Goal: Task Accomplishment & Management: Manage account settings

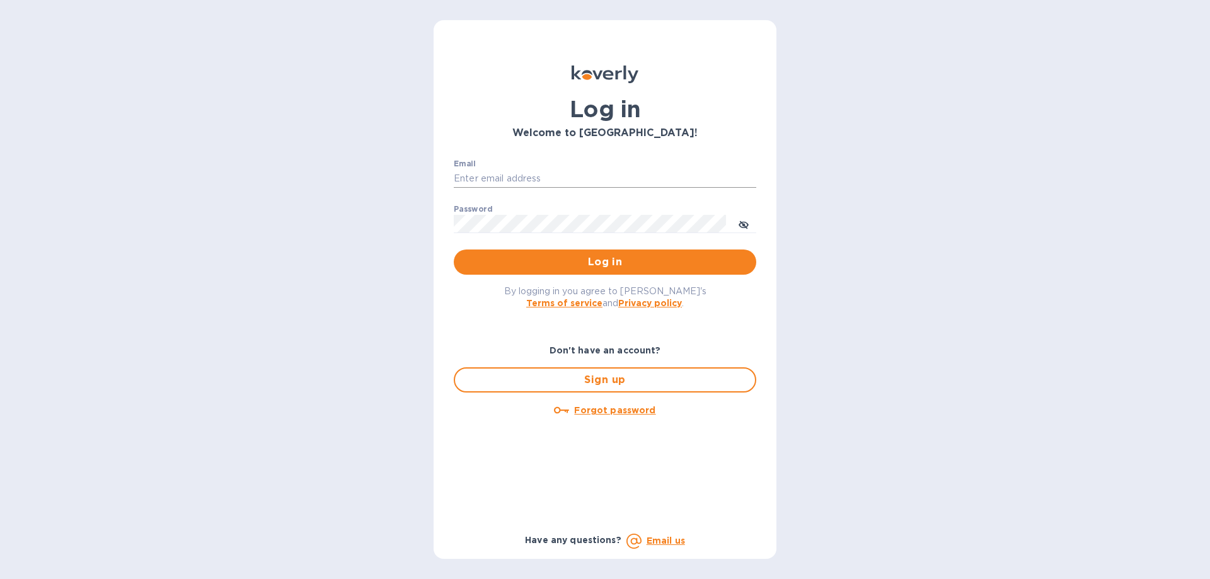
click at [541, 181] on input "Email" at bounding box center [605, 178] width 302 height 19
type input "ryan@rms-acoustics.com"
click at [454, 249] on button "Log in" at bounding box center [605, 261] width 302 height 25
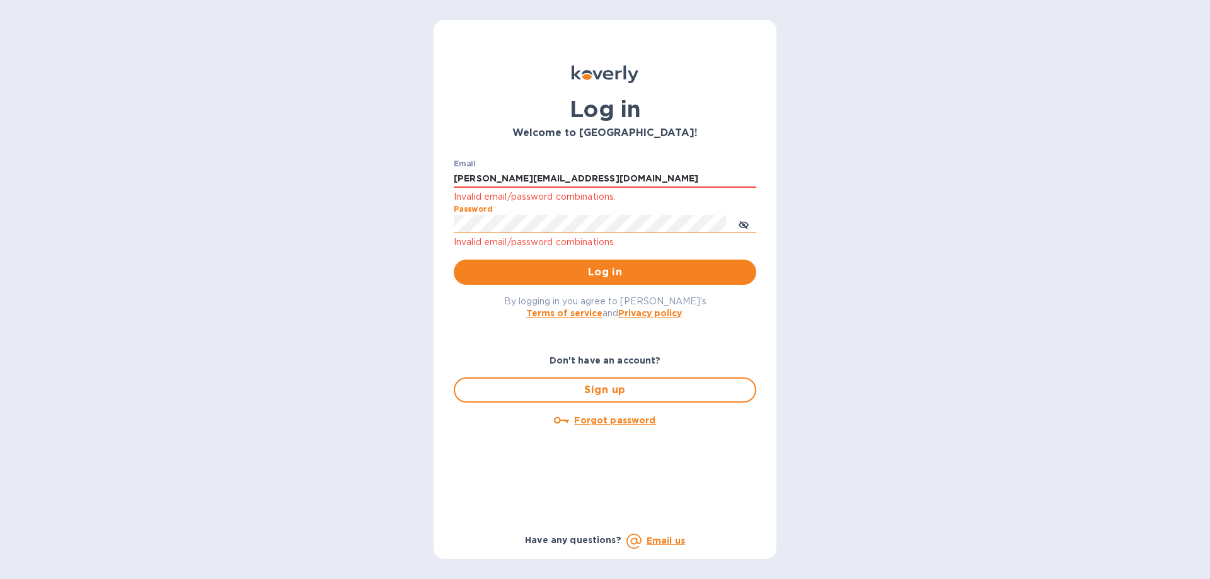
click at [747, 224] on icon "toggle password visibility" at bounding box center [743, 225] width 10 height 6
click at [690, 273] on span "Log in" at bounding box center [605, 272] width 282 height 15
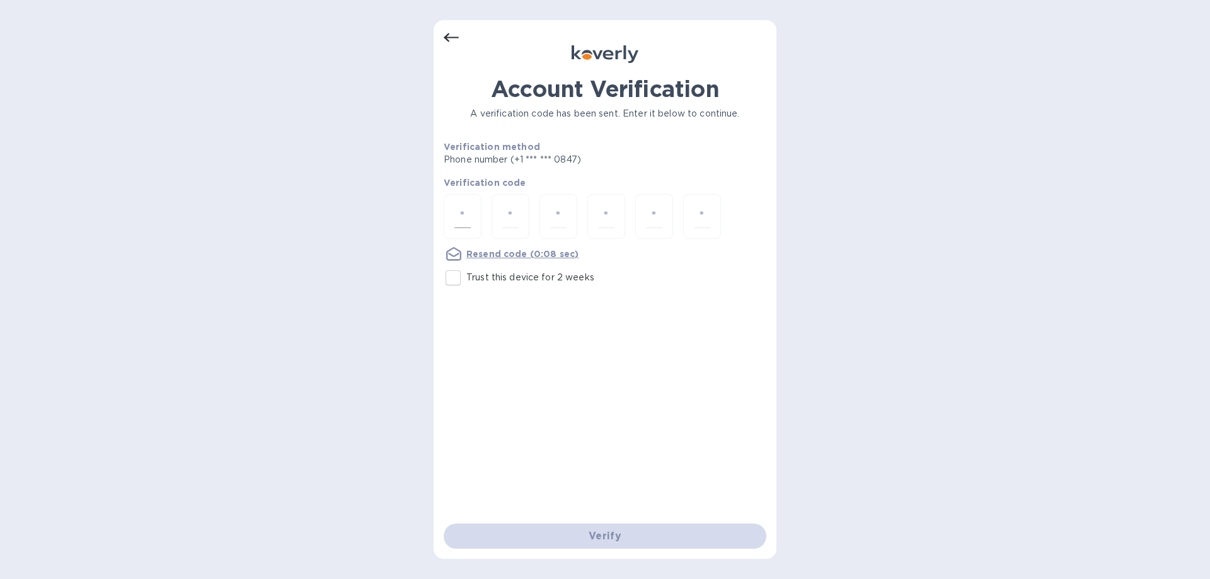
click at [466, 214] on input "number" at bounding box center [462, 216] width 16 height 23
click at [462, 218] on input "number" at bounding box center [462, 216] width 16 height 23
type input "2"
type input "5"
type input "0"
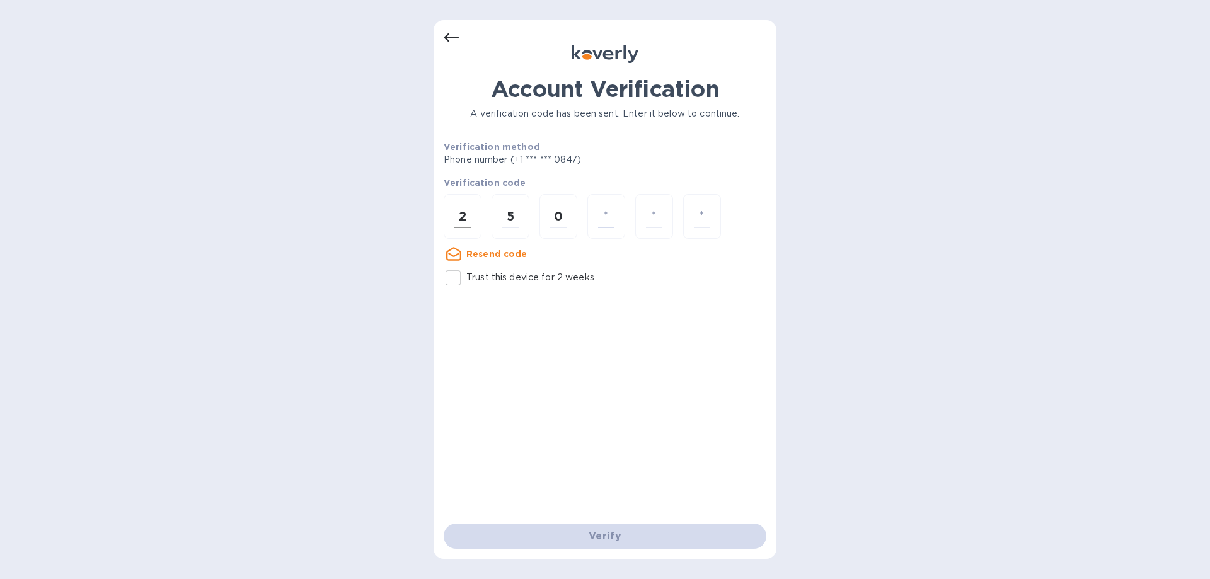
type input "9"
type input "0"
type input "7"
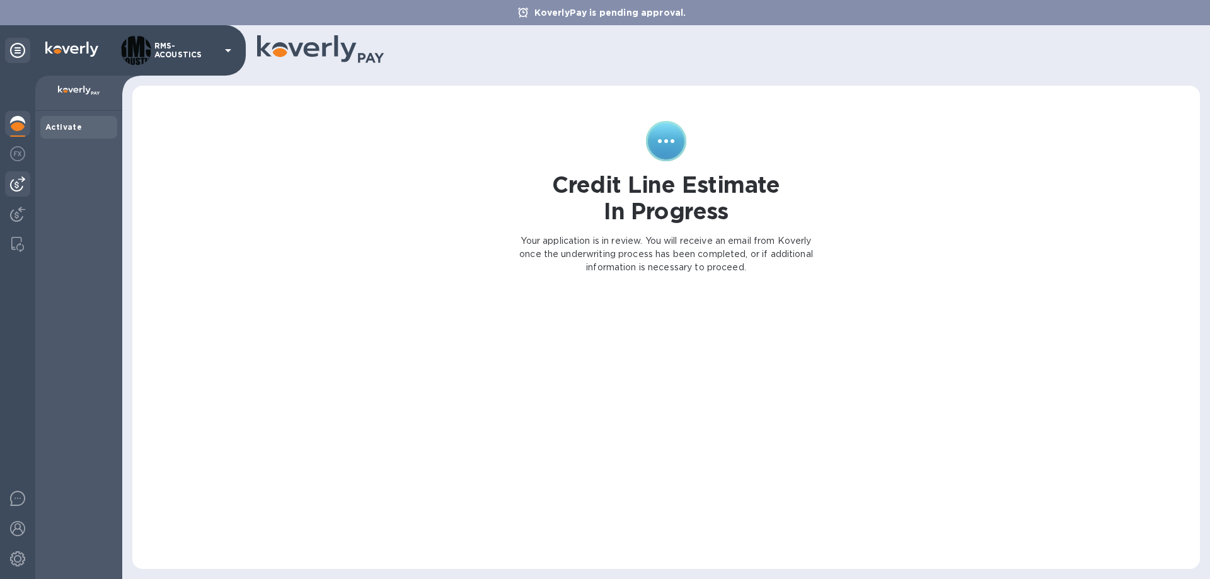
click at [21, 185] on img at bounding box center [17, 183] width 15 height 15
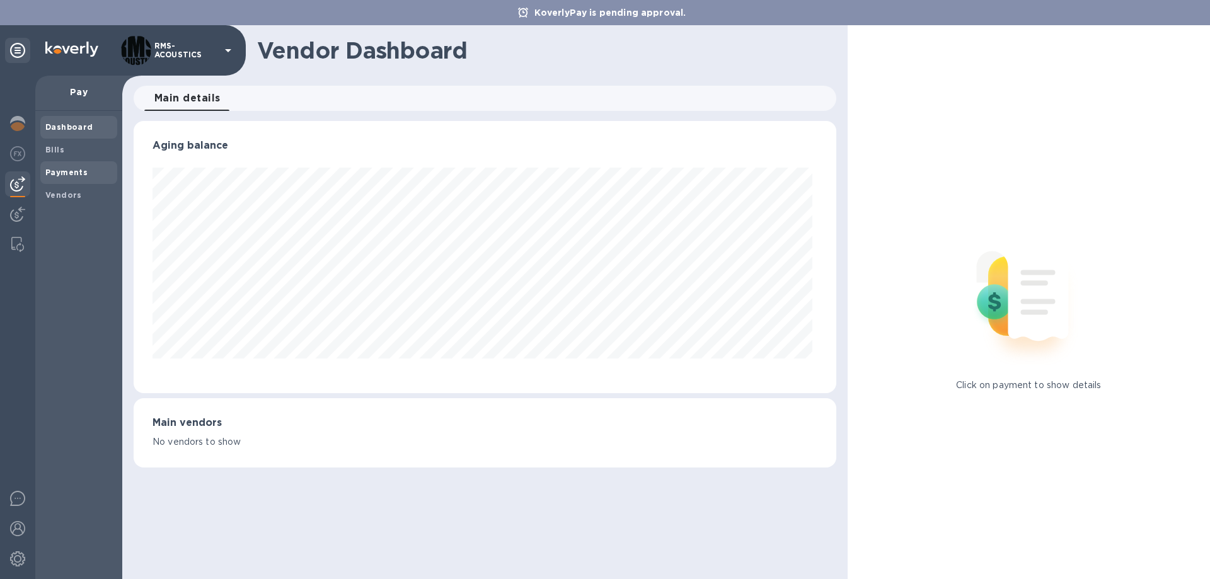
scroll to position [272, 697]
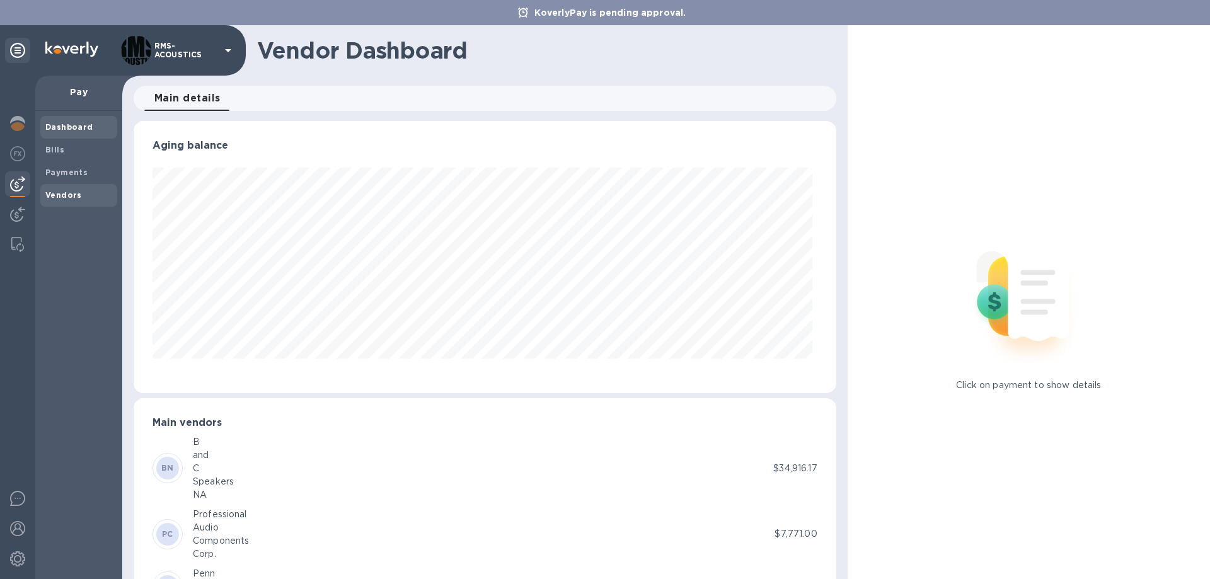
click at [67, 193] on b "Vendors" at bounding box center [63, 194] width 37 height 9
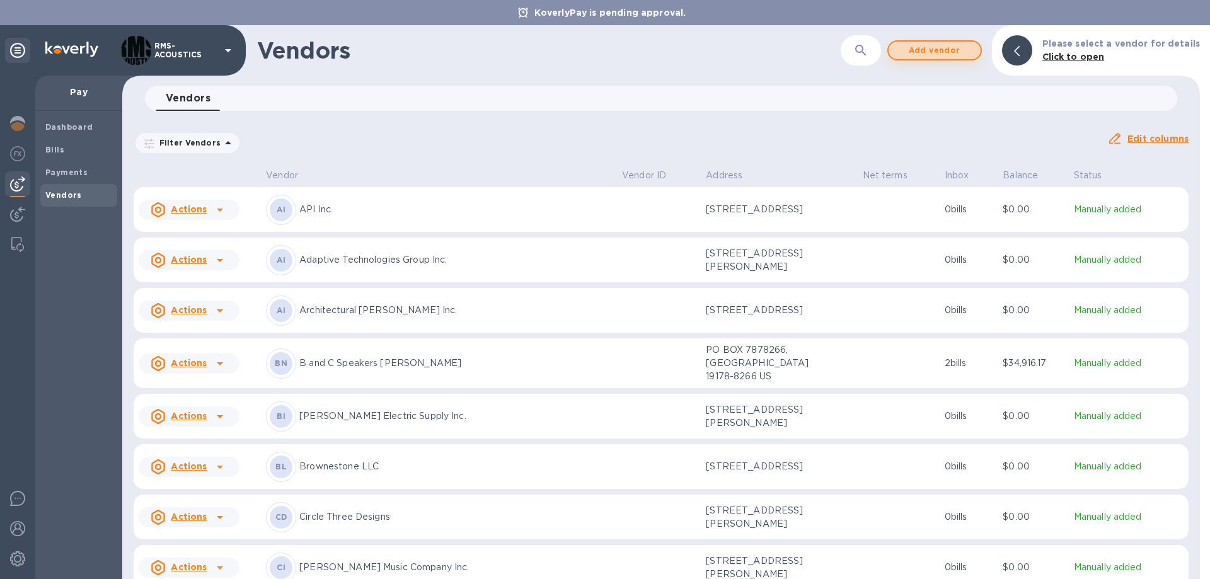
click at [929, 50] on span "Add vendor" at bounding box center [934, 50] width 72 height 15
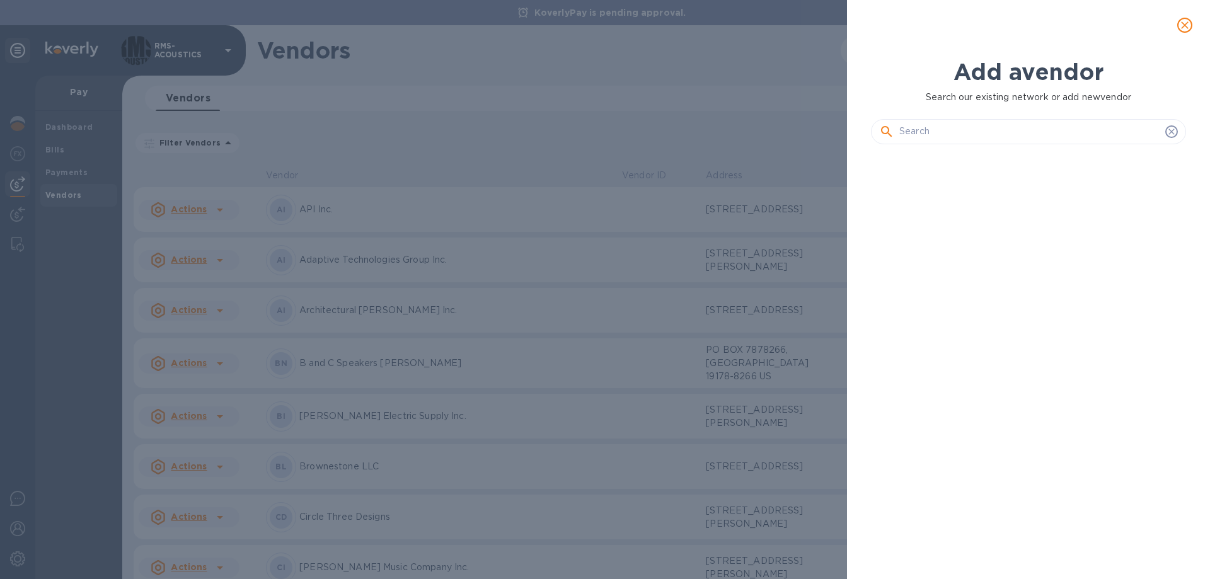
scroll to position [382, 320]
click at [963, 130] on input "text" at bounding box center [1029, 131] width 261 height 19
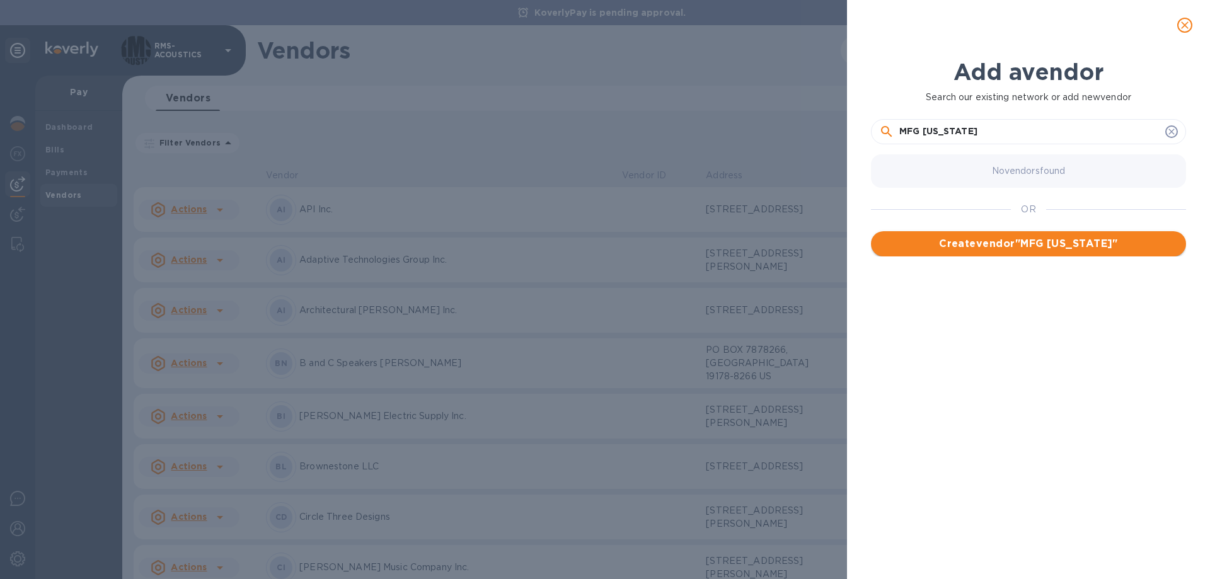
type input "MFG [US_STATE]"
click at [1005, 248] on span "Create vendor " MFG [US_STATE] "" at bounding box center [1028, 243] width 295 height 15
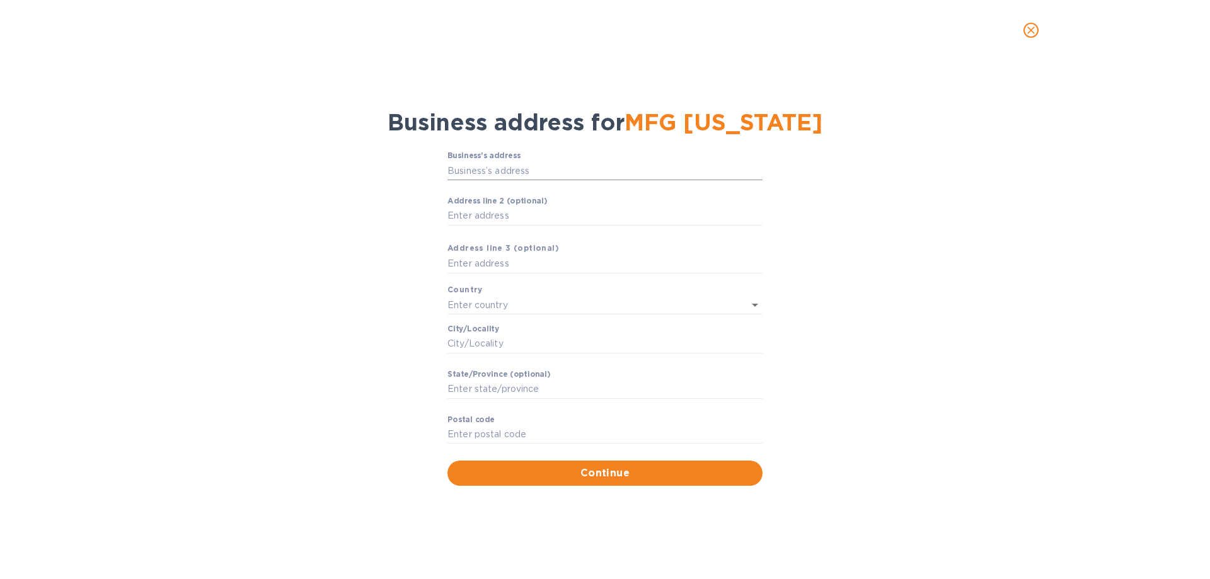
drag, startPoint x: 522, startPoint y: 161, endPoint x: 525, endPoint y: 168, distance: 7.3
click at [522, 161] on input "Business’s аddress" at bounding box center [604, 170] width 315 height 19
paste input "[STREET_ADDRESS]"
type input "[STREET_ADDRESS]"
type input "[GEOGRAPHIC_DATA]"
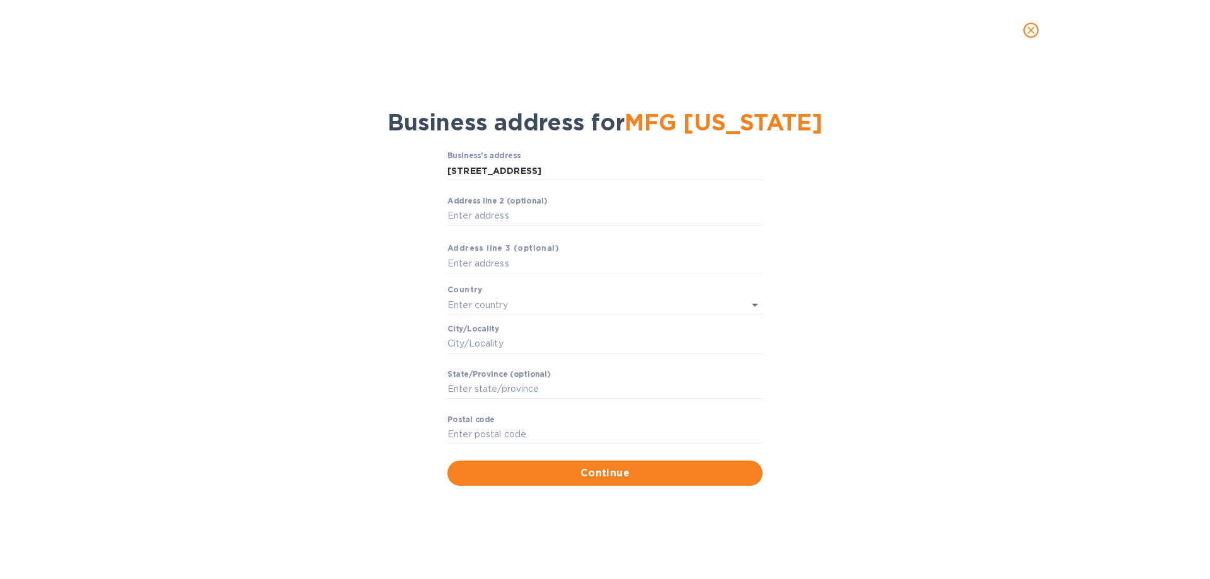
type input "Auburn"
type input "WA"
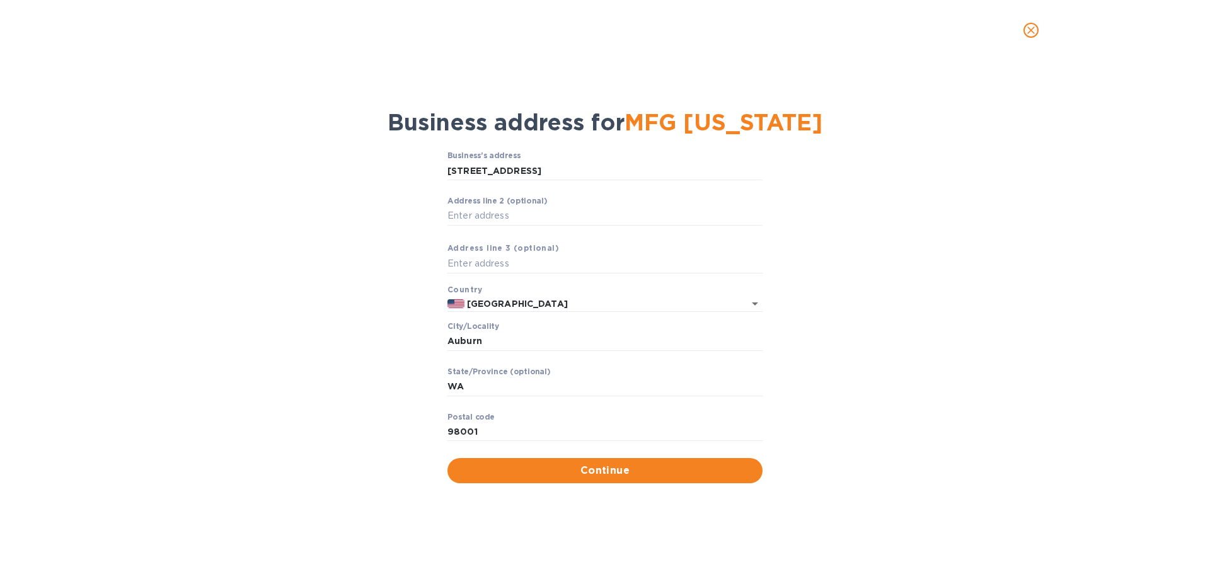
click at [292, 326] on div "Business’s аddress [STREET_ADDRESS] ​ Аddress line 2 (optional) ​ Аddress line …" at bounding box center [604, 317] width 1177 height 346
click at [488, 433] on input "98001" at bounding box center [604, 432] width 315 height 19
click at [478, 428] on input "98001+1723" at bounding box center [604, 432] width 315 height 19
type input "98001-1723"
click at [576, 469] on span "Continue" at bounding box center [604, 470] width 295 height 15
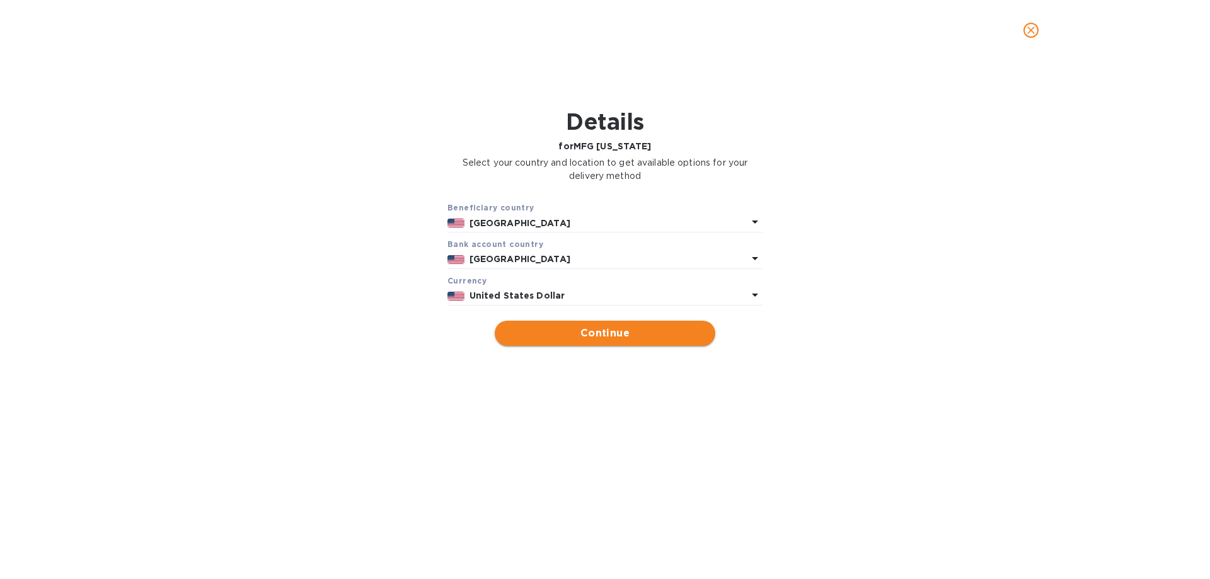
click at [585, 344] on button "Continue" at bounding box center [605, 333] width 220 height 25
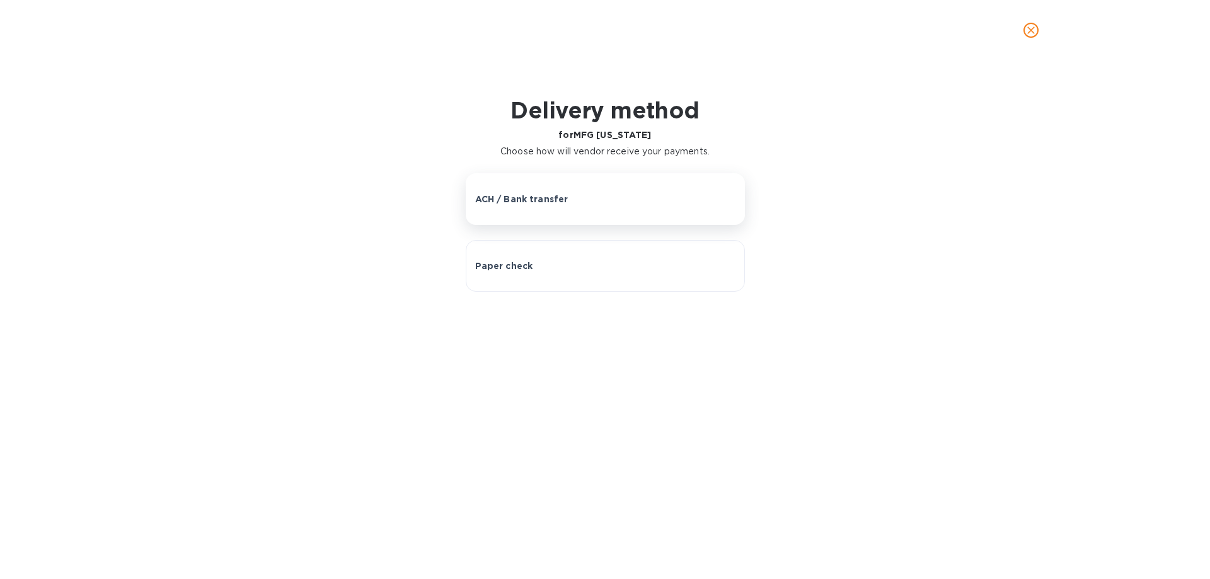
click at [553, 195] on p "ACH / Bank transfer" at bounding box center [521, 199] width 93 height 13
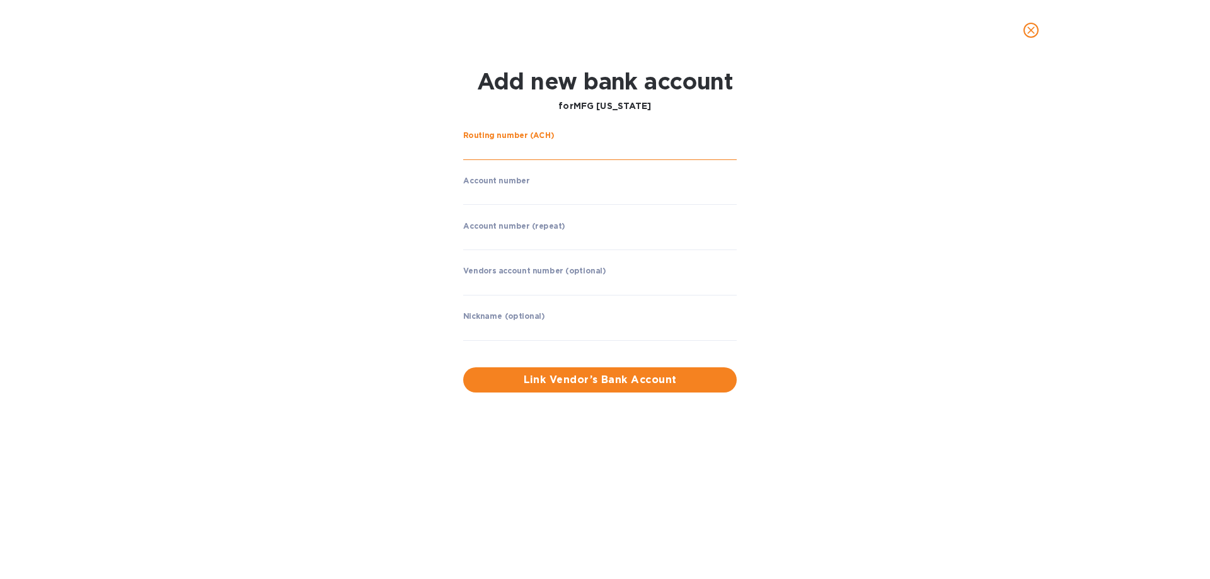
click at [517, 150] on input "string" at bounding box center [599, 150] width 273 height 19
click at [522, 148] on input "string" at bounding box center [599, 150] width 273 height 19
type input "125000024"
click at [552, 194] on input "string" at bounding box center [599, 195] width 273 height 19
click at [493, 198] on input "string" at bounding box center [599, 195] width 273 height 19
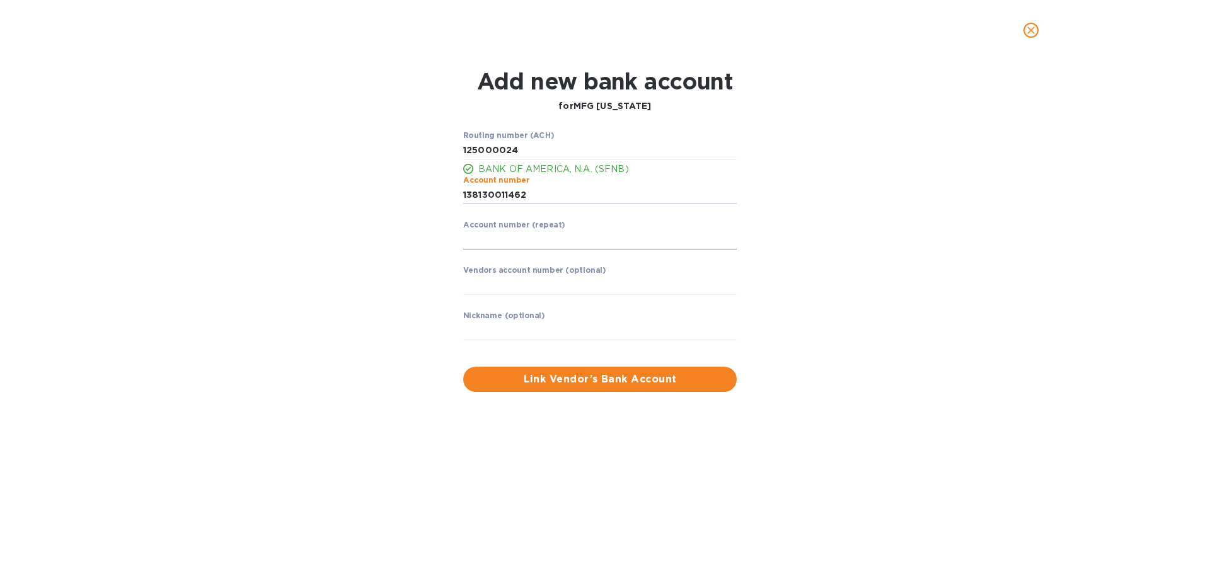
type input "138130011462"
click at [487, 240] on input "string" at bounding box center [599, 240] width 273 height 19
type input "138130011462"
click at [530, 277] on input "text" at bounding box center [599, 285] width 273 height 19
click at [474, 328] on input "text" at bounding box center [599, 330] width 273 height 19
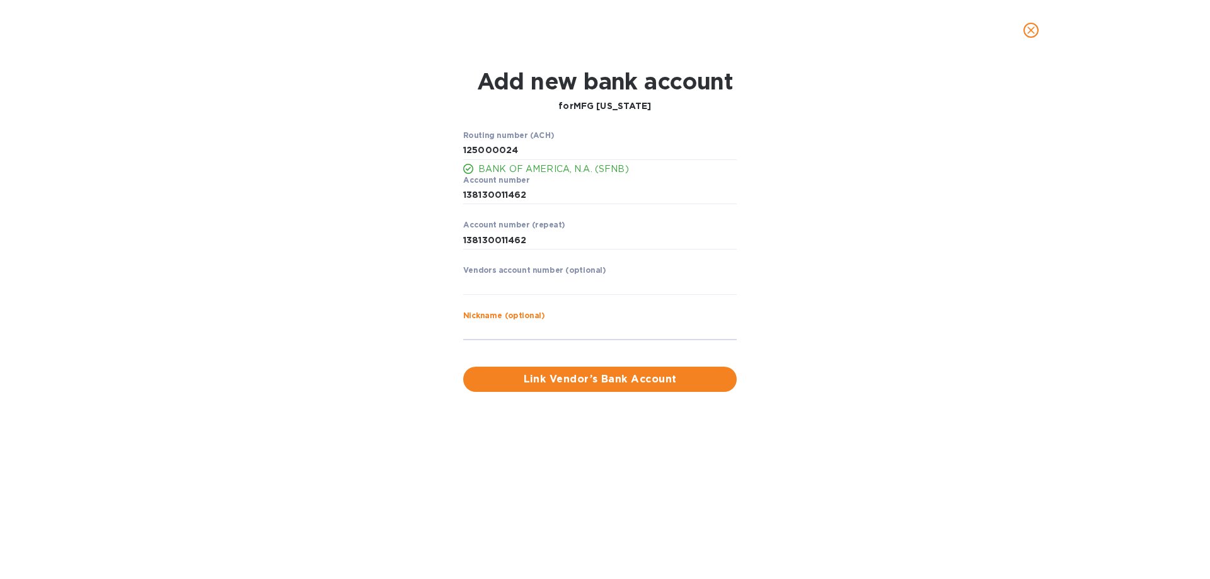
click at [463, 367] on button "Link Vendor’s Bank Account" at bounding box center [599, 379] width 273 height 25
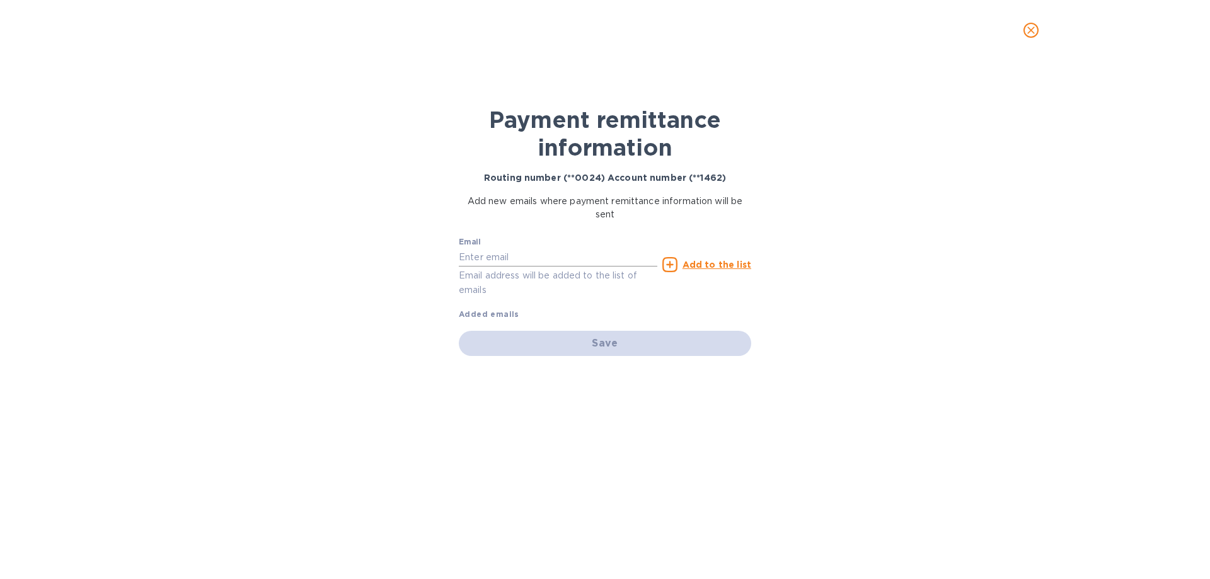
click at [548, 257] on input "text" at bounding box center [558, 257] width 198 height 19
click at [498, 259] on input "text" at bounding box center [558, 257] width 198 height 19
type input "[PERSON_NAME][EMAIL_ADDRESS][DOMAIN_NAME]"
click at [729, 263] on u "Add to the list" at bounding box center [716, 265] width 69 height 10
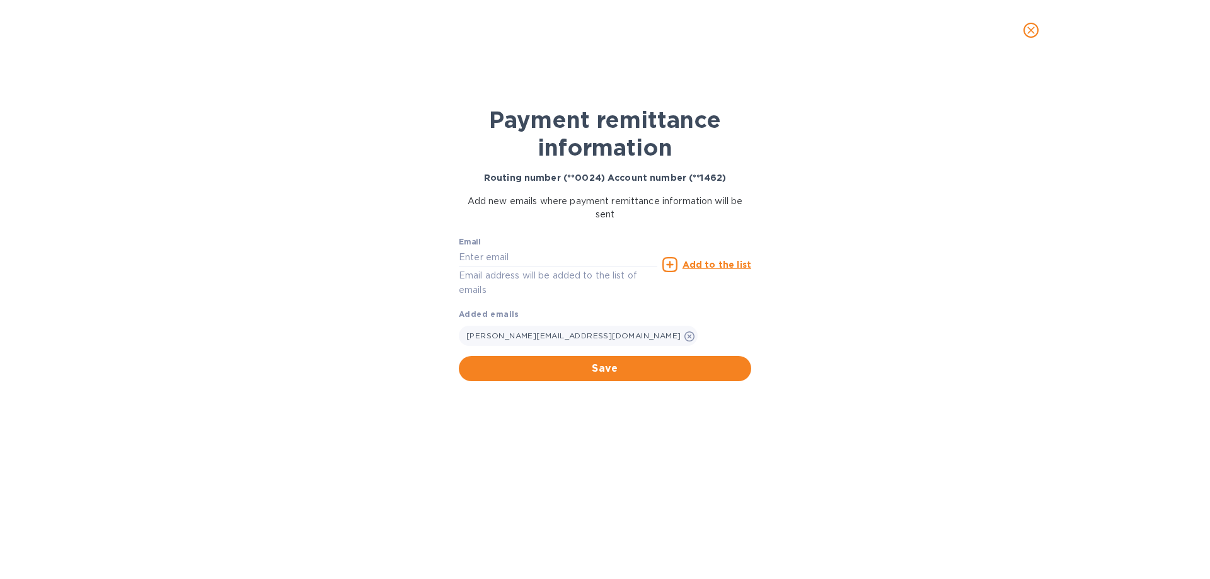
drag, startPoint x: 636, startPoint y: 369, endPoint x: 646, endPoint y: 369, distance: 10.1
click at [637, 369] on span "Save" at bounding box center [605, 368] width 272 height 15
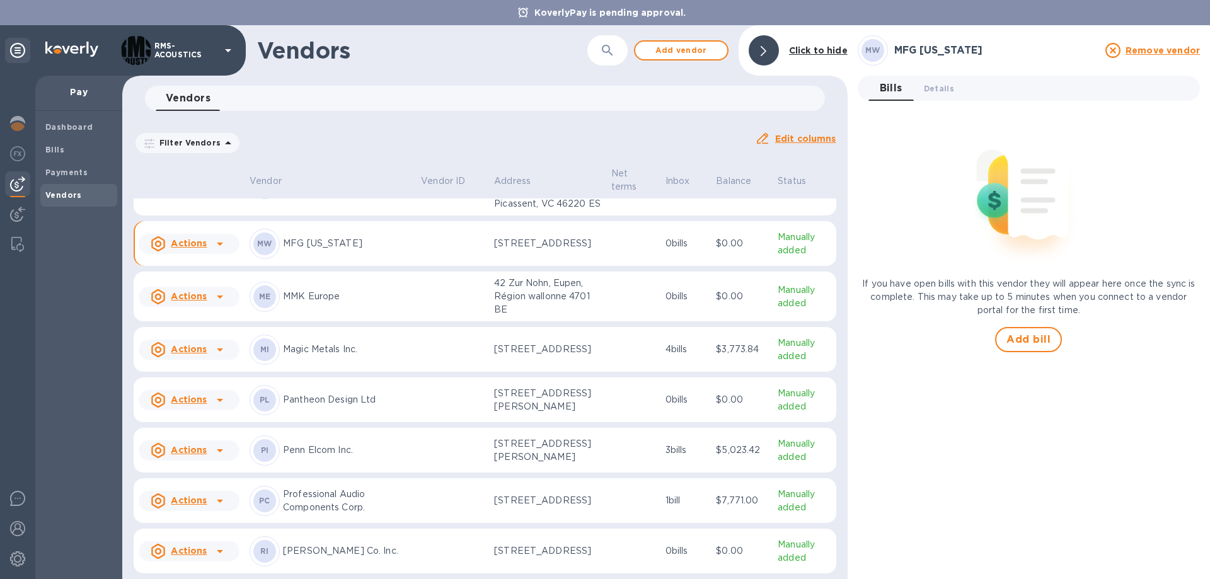
scroll to position [860, 0]
click at [326, 250] on p "MFG [US_STATE]" at bounding box center [347, 243] width 128 height 13
drag, startPoint x: 924, startPoint y: 49, endPoint x: 919, endPoint y: 55, distance: 9.0
click at [925, 49] on h3 "MFG [US_STATE]" at bounding box center [995, 51] width 203 height 12
click at [955, 89] on button "Details 0" at bounding box center [938, 88] width 50 height 25
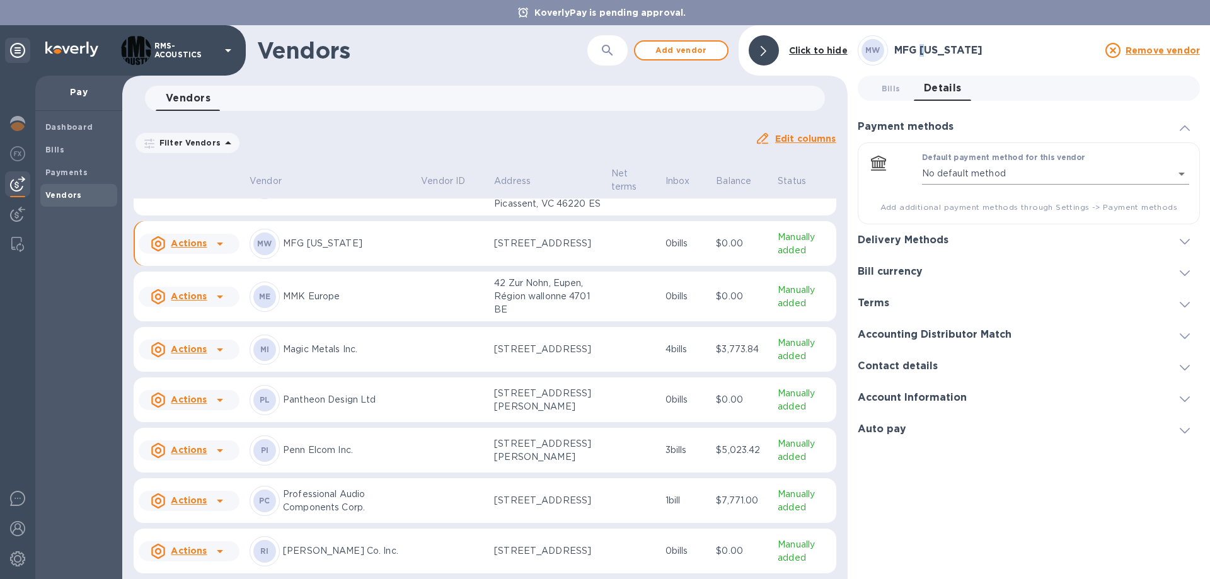
click at [1034, 173] on body "KoverlyPay is pending approval. RMS-ACOUSTICS Pay Dashboard Bills Payments Vend…" at bounding box center [605, 289] width 1210 height 579
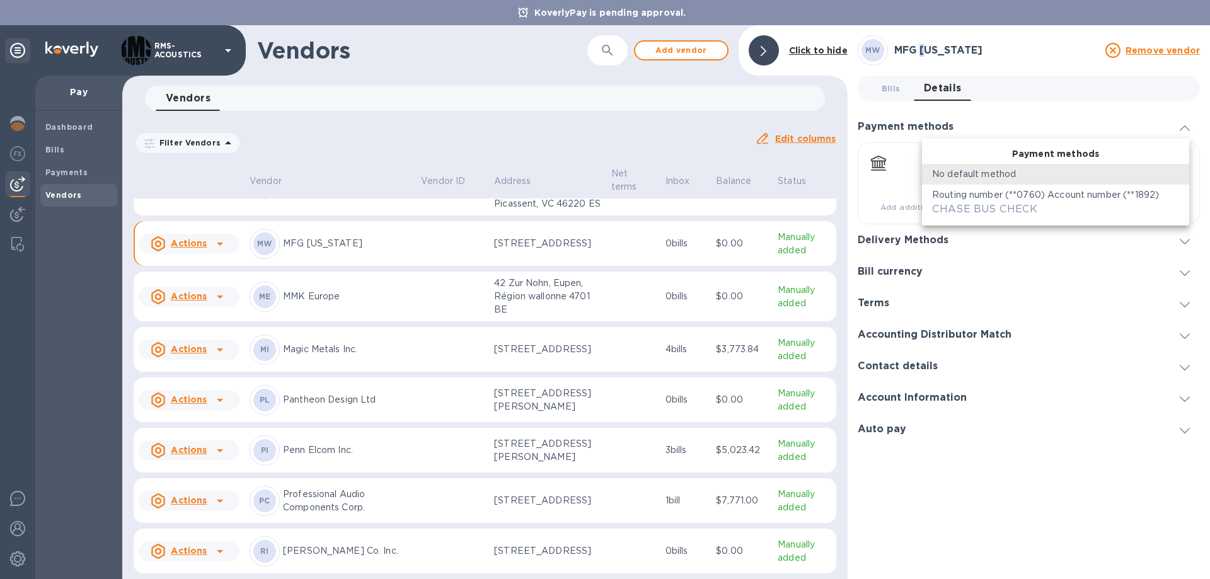
click at [1022, 201] on p "Routing number (**0760) Account number (**1892)" at bounding box center [1045, 194] width 227 height 13
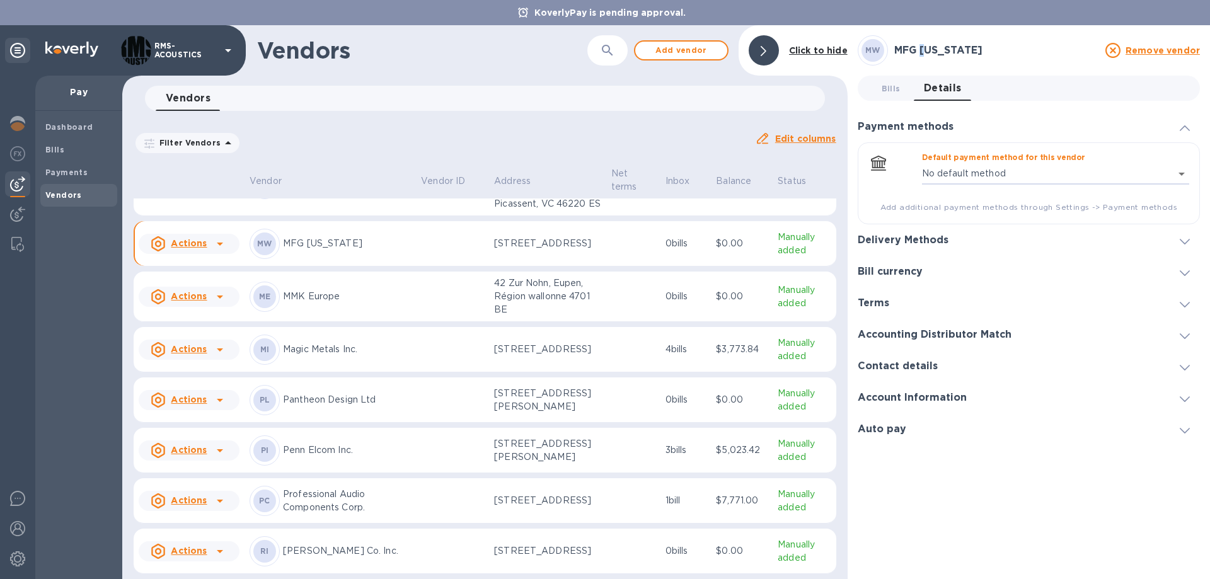
type input "91560908101534607028217607000016"
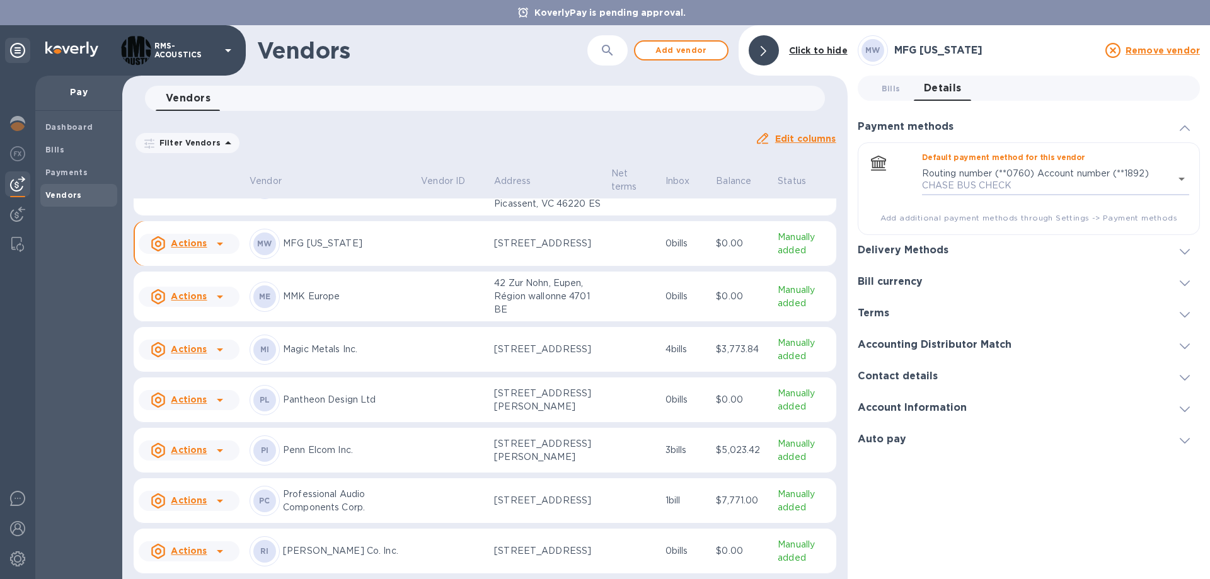
click at [1110, 249] on div "Delivery Methods" at bounding box center [1028, 250] width 342 height 31
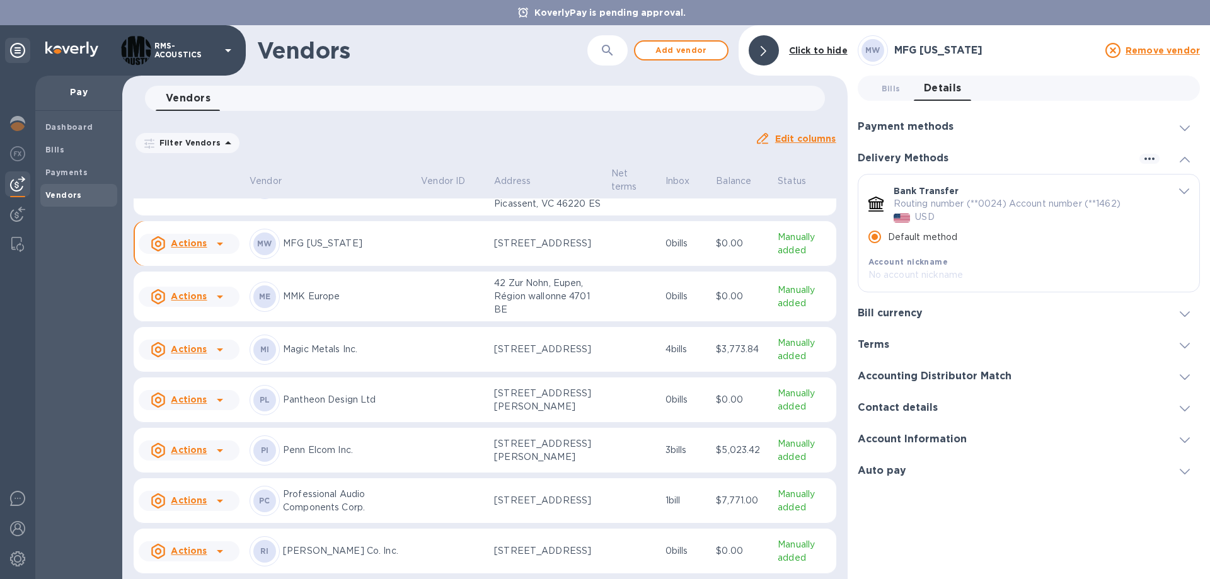
click at [1186, 159] on icon at bounding box center [1184, 160] width 10 height 6
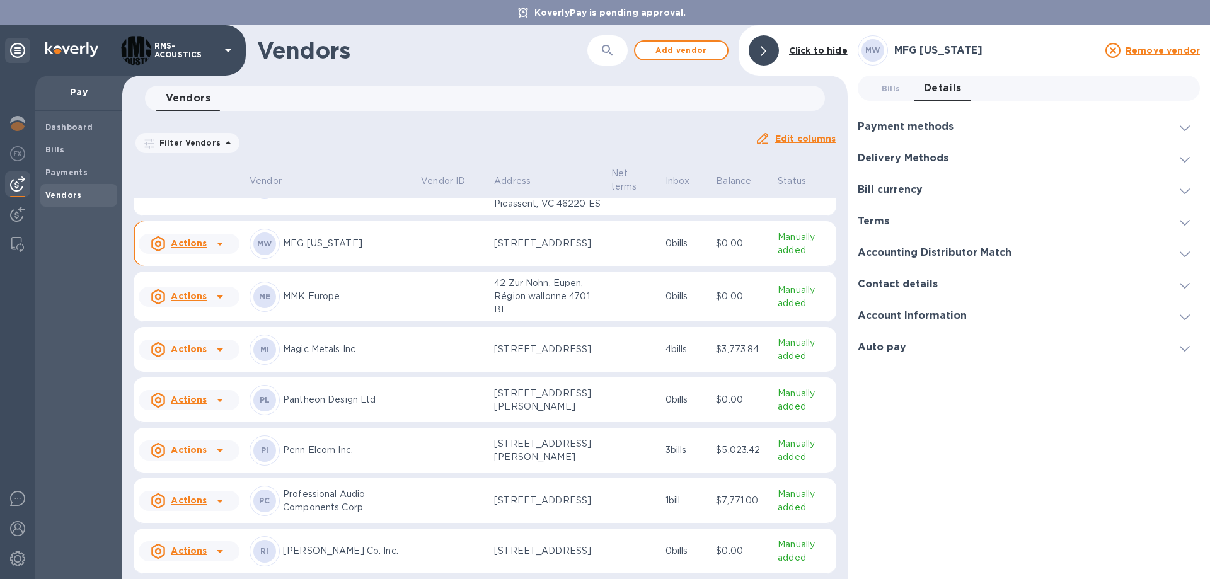
click at [1186, 249] on span at bounding box center [1184, 253] width 10 height 12
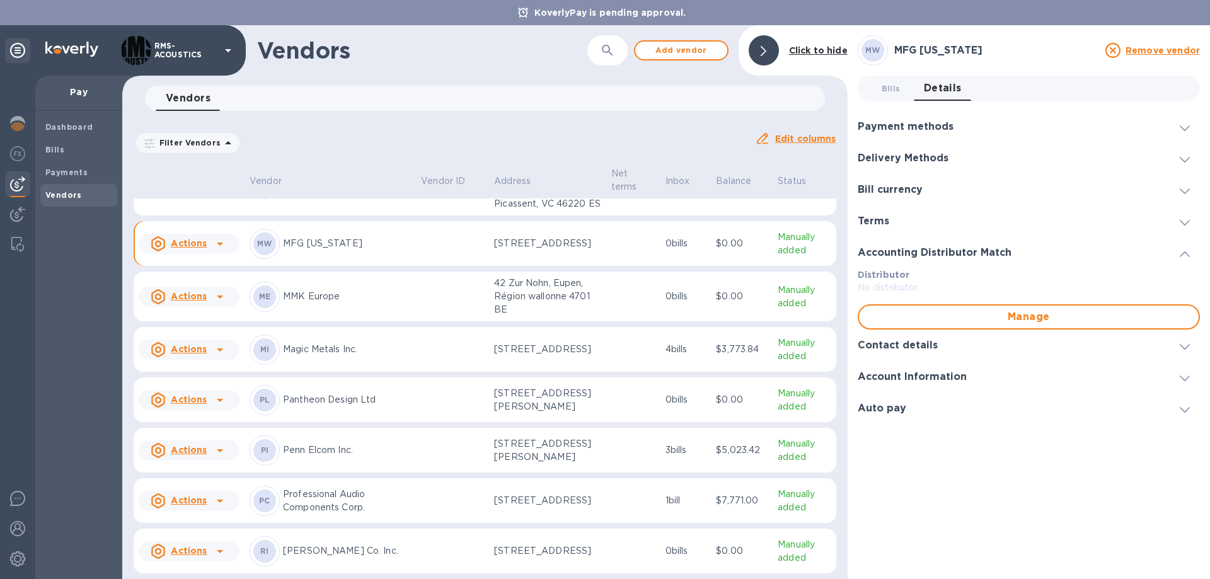
click at [1189, 254] on icon at bounding box center [1184, 254] width 10 height 6
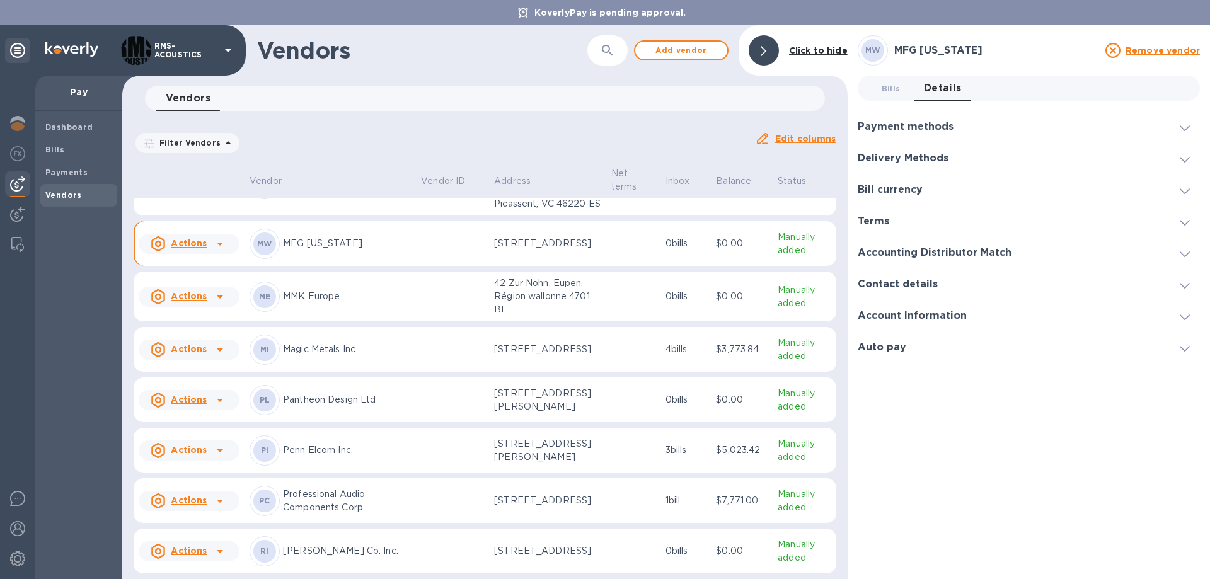
click at [1186, 275] on div "Contact details" at bounding box center [1028, 283] width 342 height 31
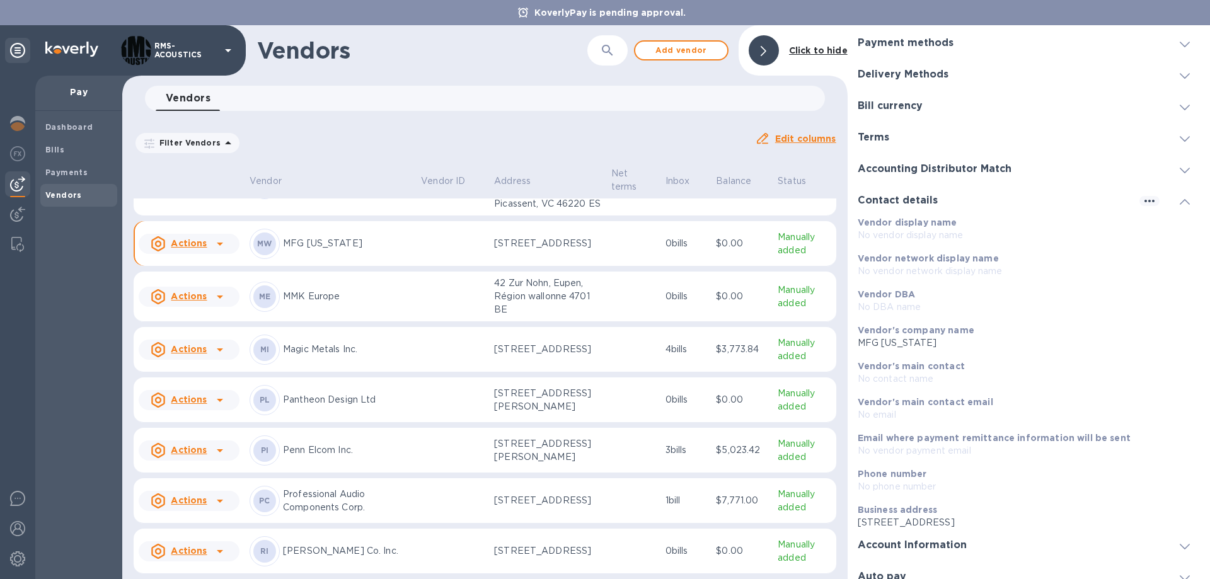
scroll to position [97, 0]
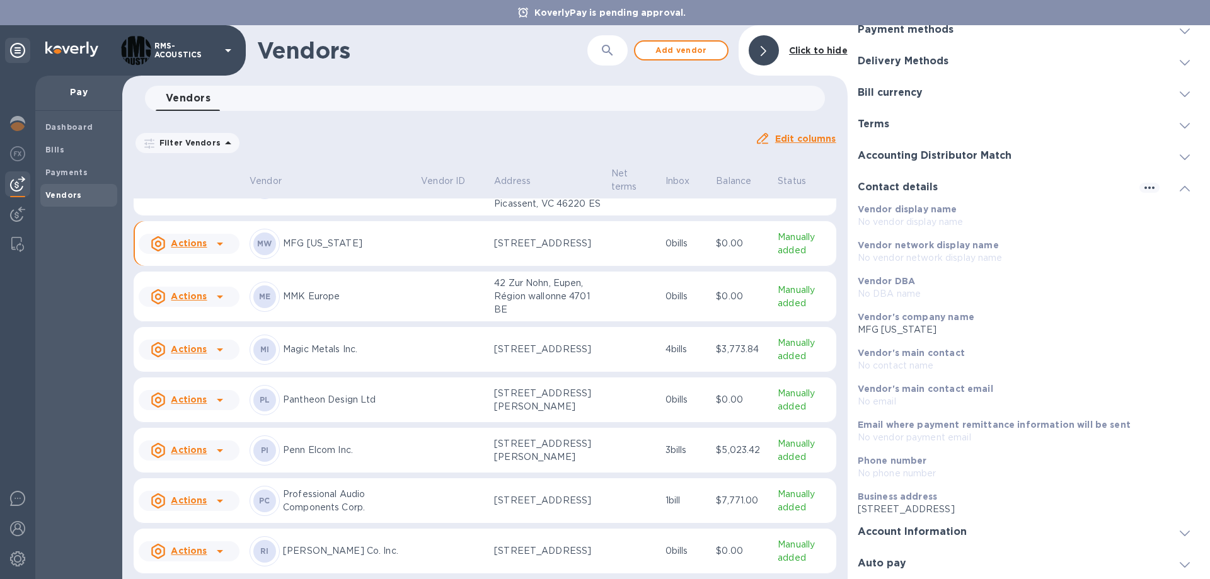
click at [1185, 188] on div at bounding box center [1184, 187] width 30 height 13
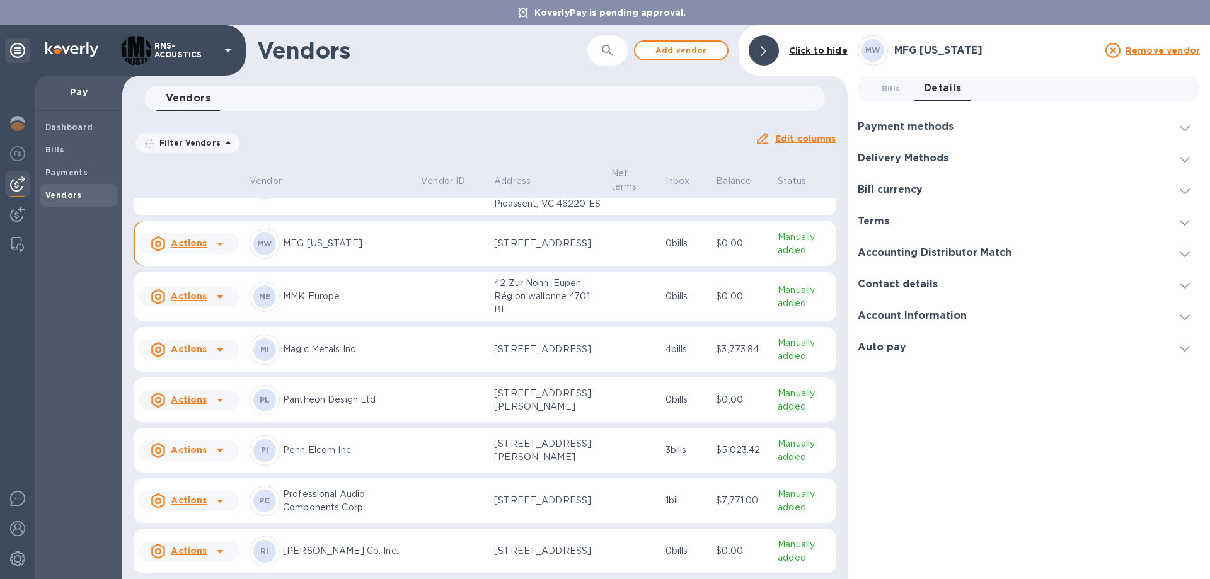
click at [1186, 319] on icon at bounding box center [1184, 317] width 10 height 6
click at [917, 442] on div "Auto pay" at bounding box center [1028, 444] width 342 height 31
drag, startPoint x: 919, startPoint y: 318, endPoint x: 928, endPoint y: 316, distance: 9.5
click at [920, 317] on h3 "Account Information" at bounding box center [911, 316] width 109 height 12
click at [923, 121] on h3 "Payment methods" at bounding box center [905, 127] width 96 height 12
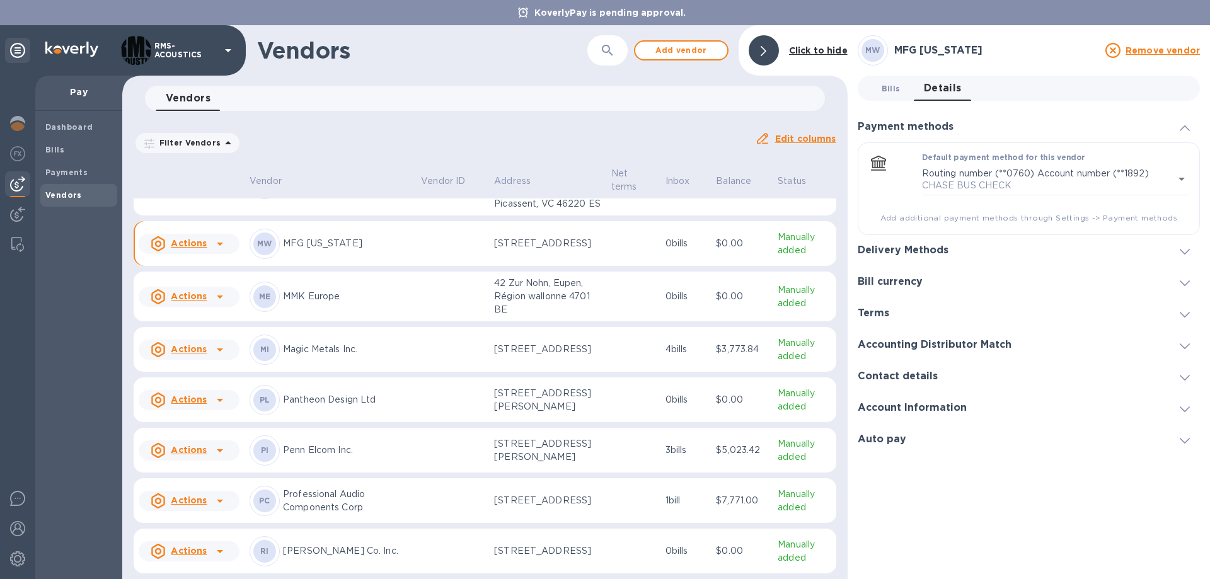
click at [887, 84] on span "Bills 0" at bounding box center [890, 88] width 19 height 13
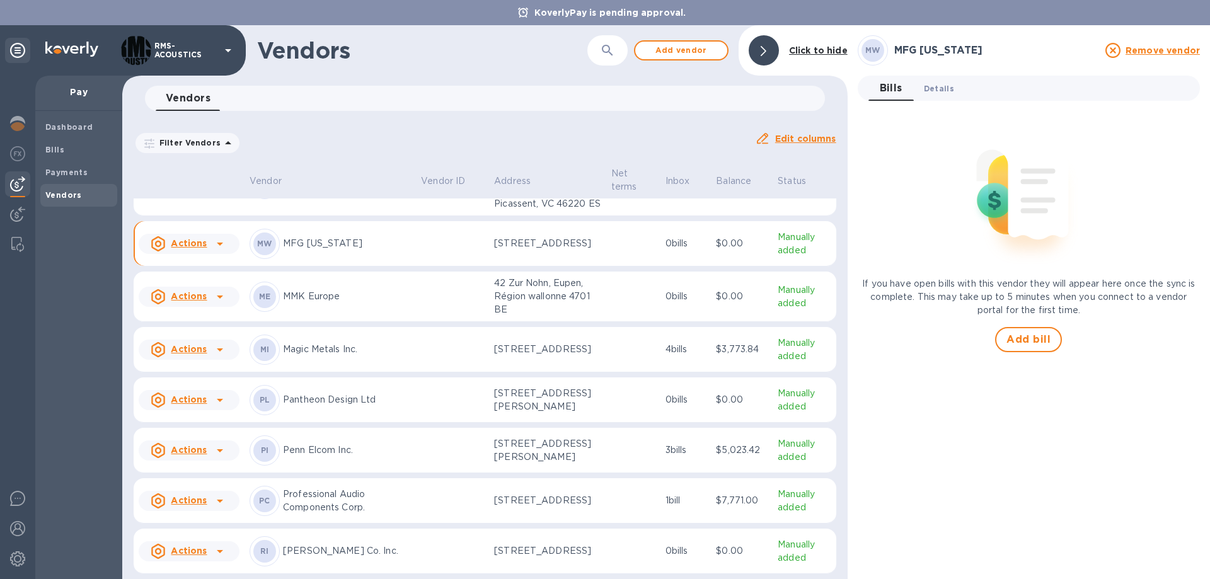
drag, startPoint x: 925, startPoint y: 88, endPoint x: 934, endPoint y: 88, distance: 8.8
click at [927, 88] on span "Details 0" at bounding box center [939, 88] width 30 height 13
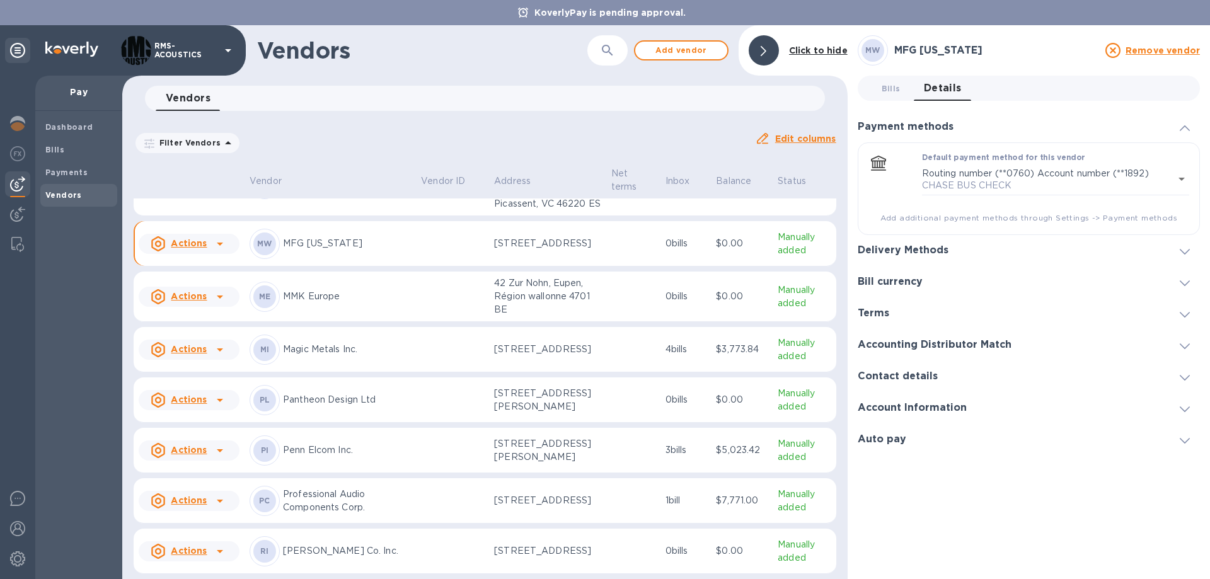
click at [958, 406] on h3 "Account Information" at bounding box center [911, 408] width 109 height 12
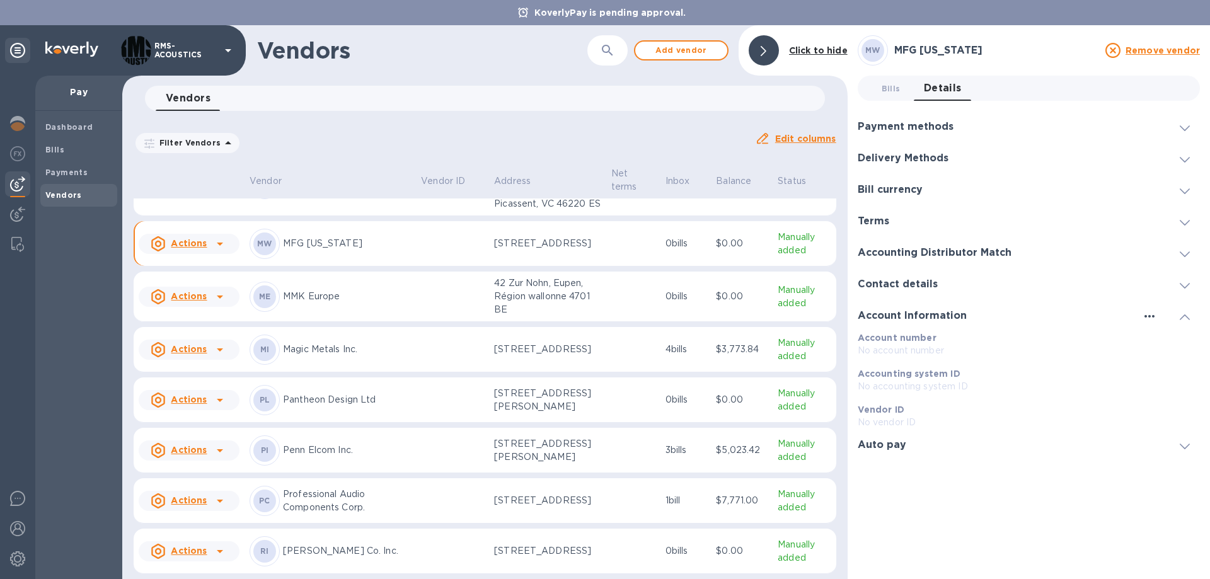
click at [1147, 317] on icon "button" at bounding box center [1149, 316] width 15 height 15
click at [1159, 343] on p "Edit" at bounding box center [1164, 342] width 20 height 13
click at [1191, 493] on div at bounding box center [1184, 494] width 30 height 13
click at [1027, 449] on div "MW MFG [US_STATE] Remove vendor Bills 0 Details 0 Payment methods Default payme…" at bounding box center [1028, 302] width 342 height 534
click at [778, 257] on p "Manually added" at bounding box center [803, 244] width 53 height 26
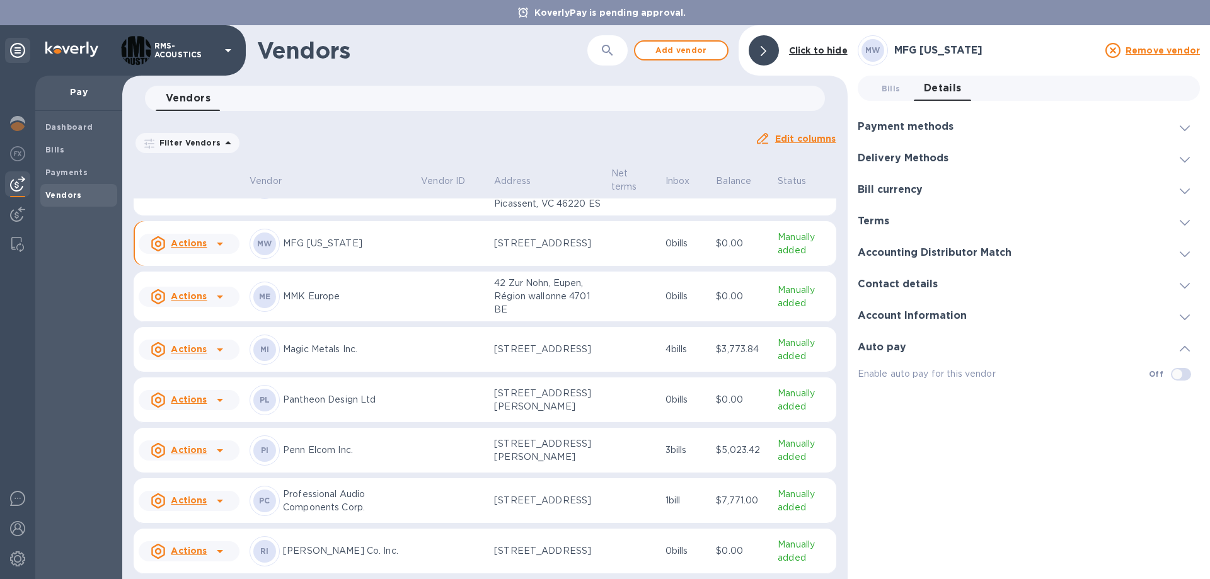
click at [888, 151] on div "Delivery Methods" at bounding box center [1028, 157] width 342 height 31
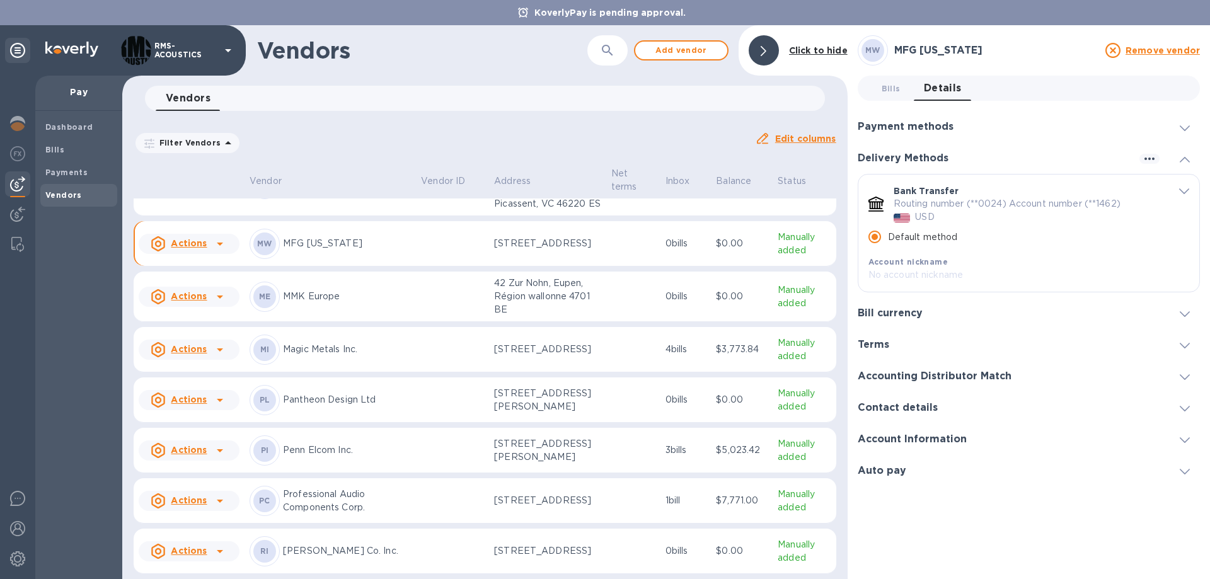
click at [962, 214] on div "Routing number (**0024) Account number (**1462) USD" at bounding box center [1027, 210] width 269 height 26
click at [1151, 157] on icon "button" at bounding box center [1149, 158] width 15 height 15
click at [1036, 166] on div at bounding box center [605, 289] width 1210 height 579
click at [893, 312] on h3 "Bill currency" at bounding box center [889, 313] width 65 height 12
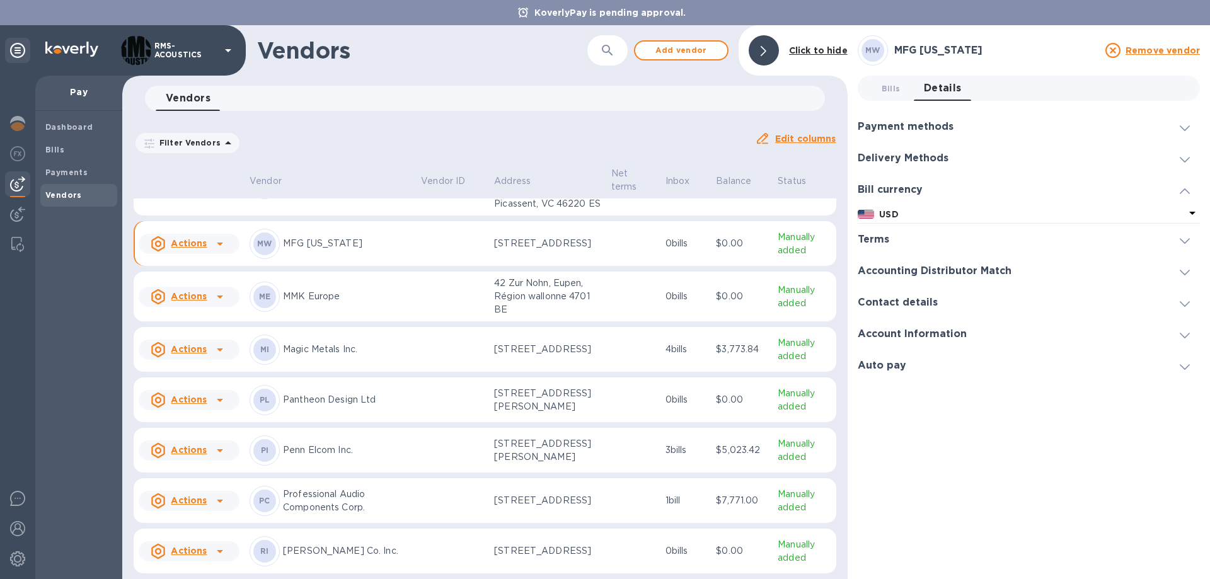
click at [905, 241] on div "Terms" at bounding box center [1028, 239] width 342 height 31
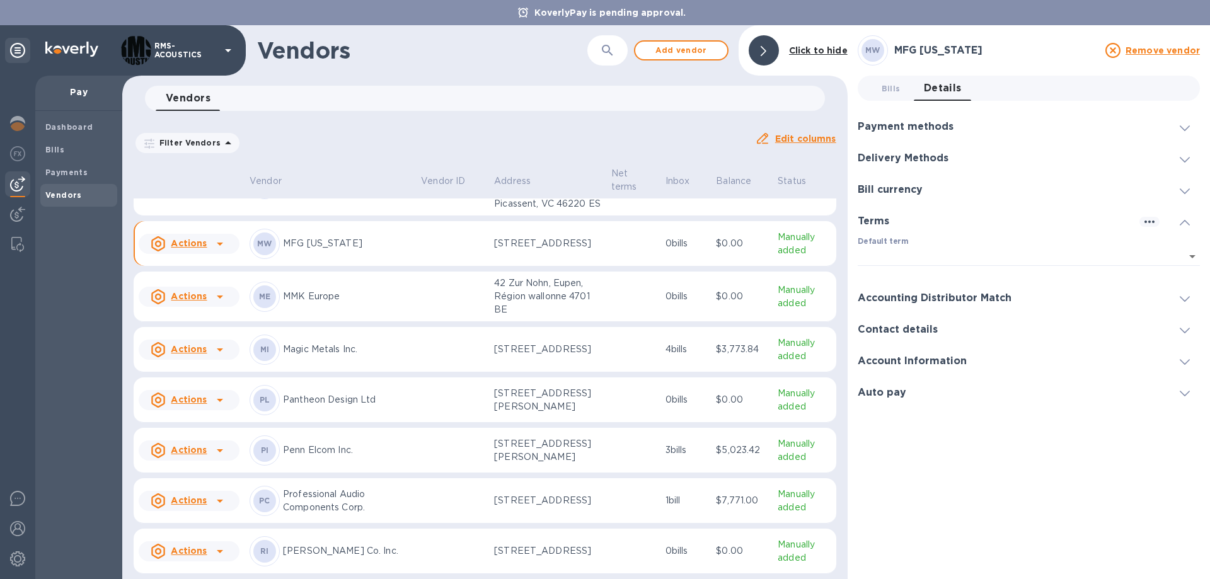
click at [905, 288] on div "Accounting Distributor Match" at bounding box center [1028, 297] width 342 height 31
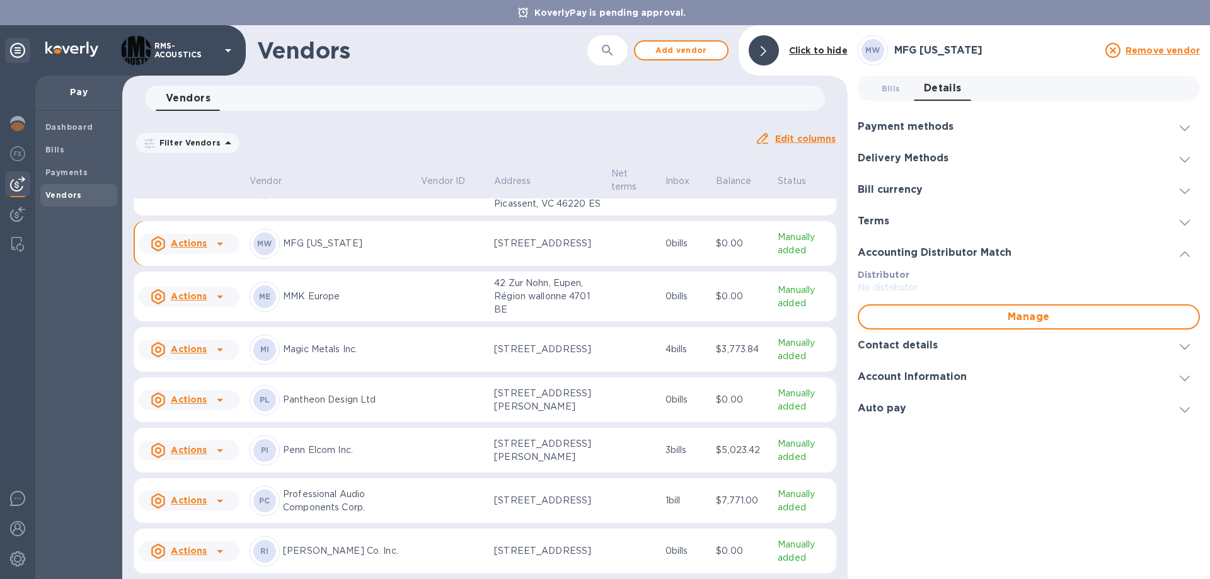
click at [917, 345] on h3 "Contact details" at bounding box center [897, 346] width 80 height 12
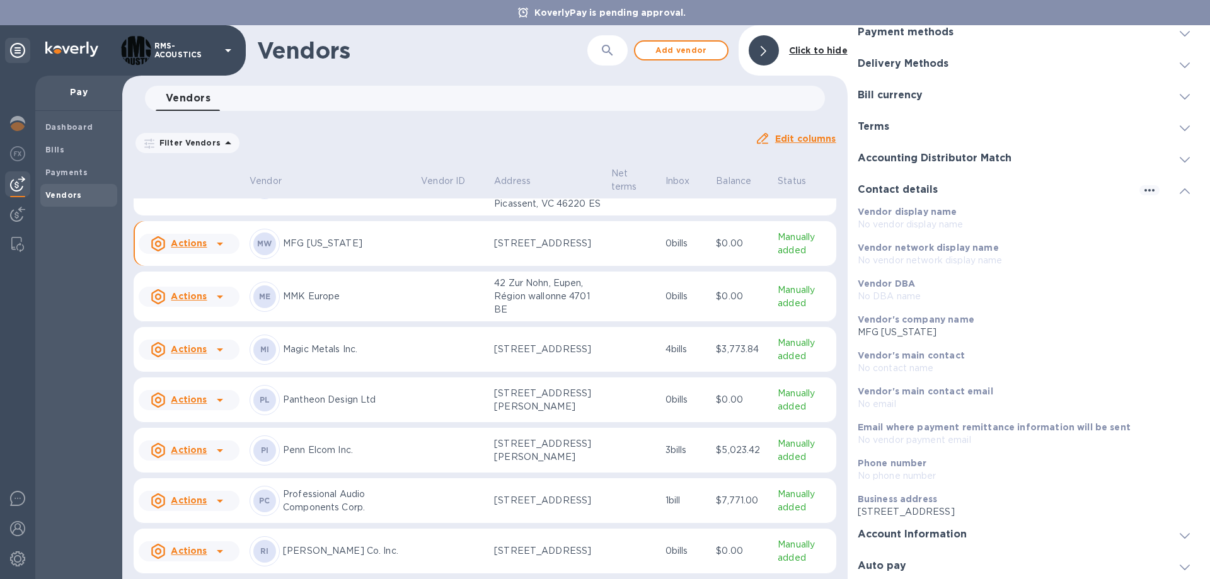
scroll to position [97, 0]
click at [959, 529] on h3 "Account Information" at bounding box center [911, 532] width 109 height 12
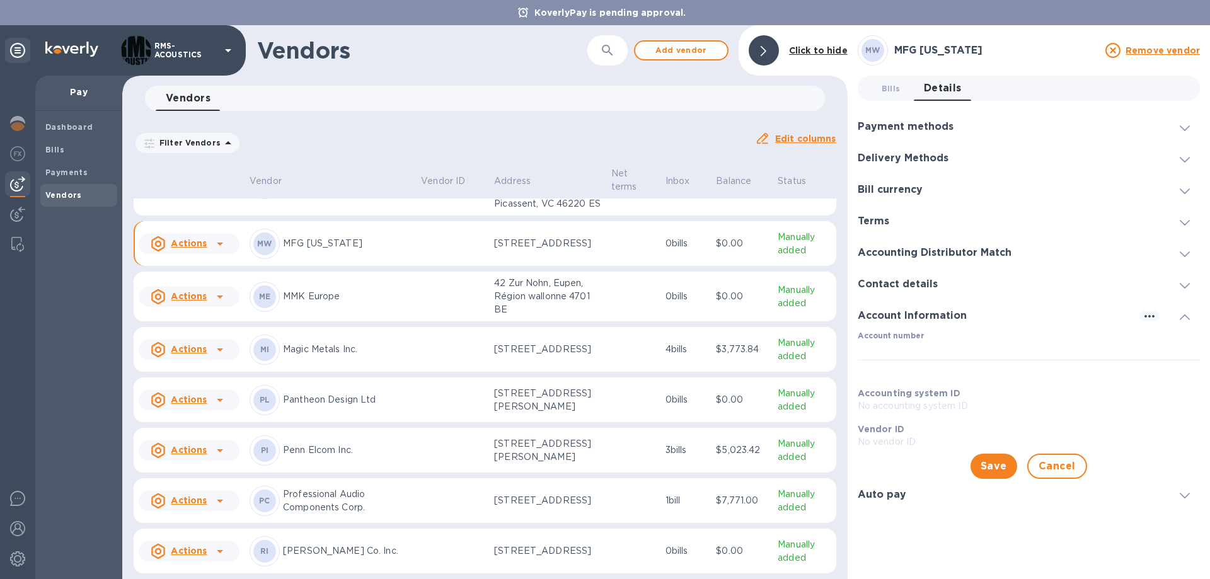
click at [895, 495] on h3 "Auto pay" at bounding box center [881, 495] width 49 height 12
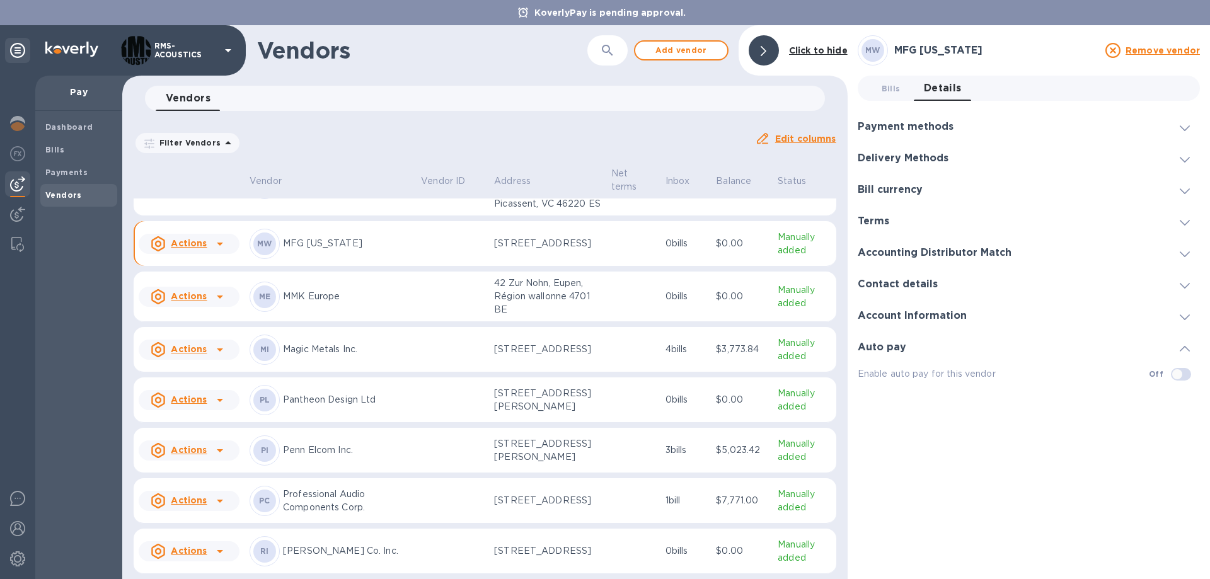
click at [907, 484] on div "MW MFG [US_STATE] Remove vendor Bills 0 Details 0 Payment methods Default payme…" at bounding box center [1028, 302] width 342 height 534
click at [936, 126] on h3 "Payment methods" at bounding box center [905, 127] width 96 height 12
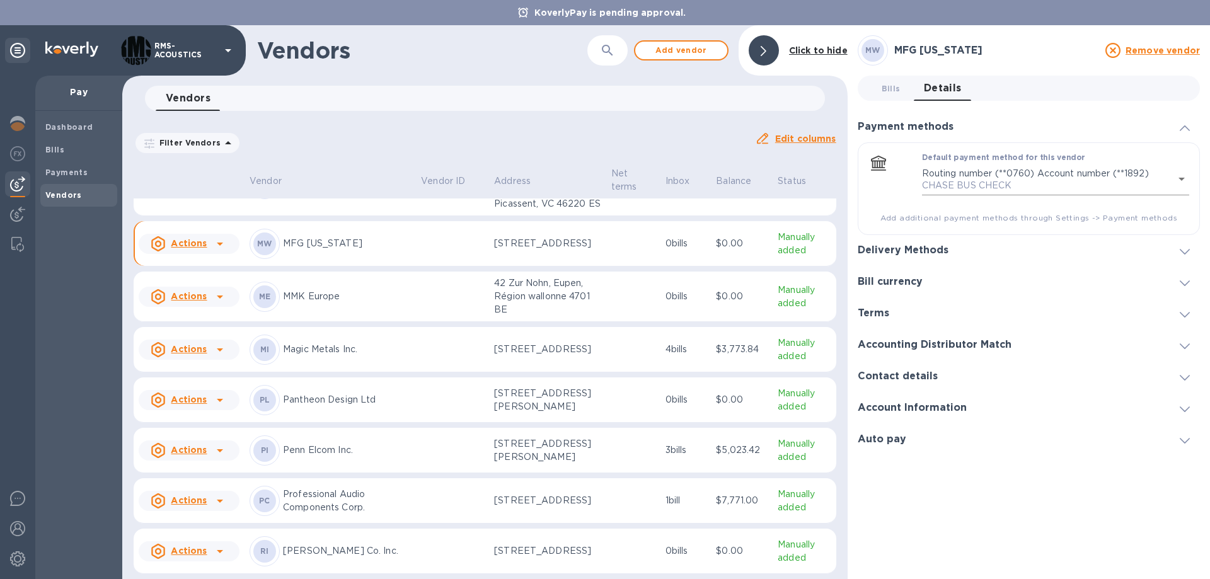
click at [983, 164] on body "KoverlyPay is pending approval. RMS-ACOUSTICS Pay Dashboard Bills Payments Vend…" at bounding box center [605, 289] width 1210 height 579
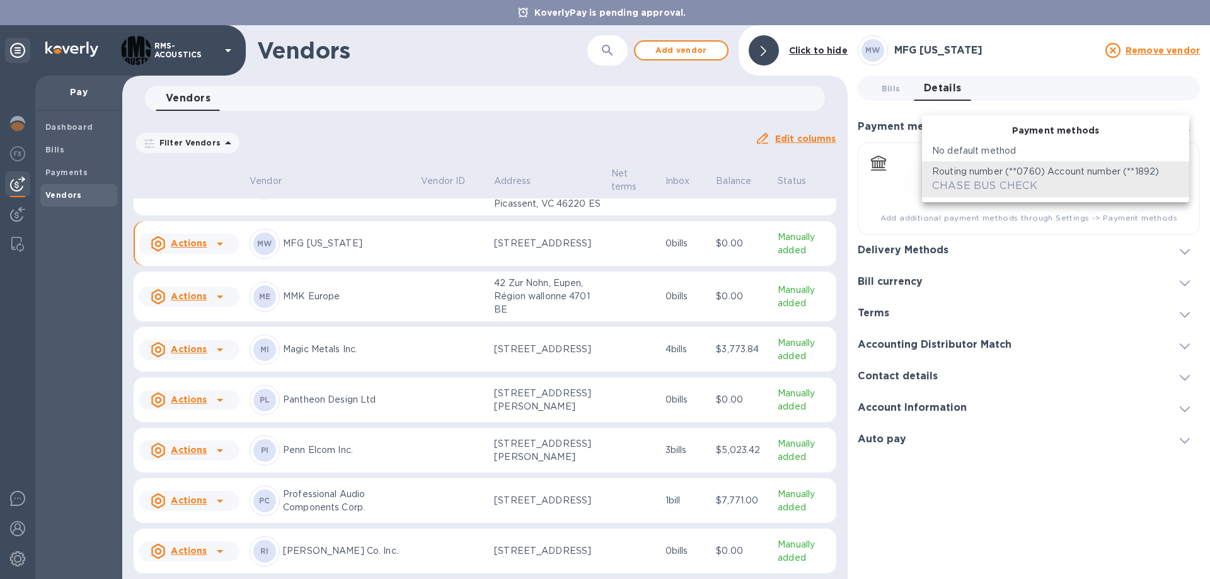
click at [1001, 178] on div "CHASE BUS CHECK" at bounding box center [984, 185] width 105 height 15
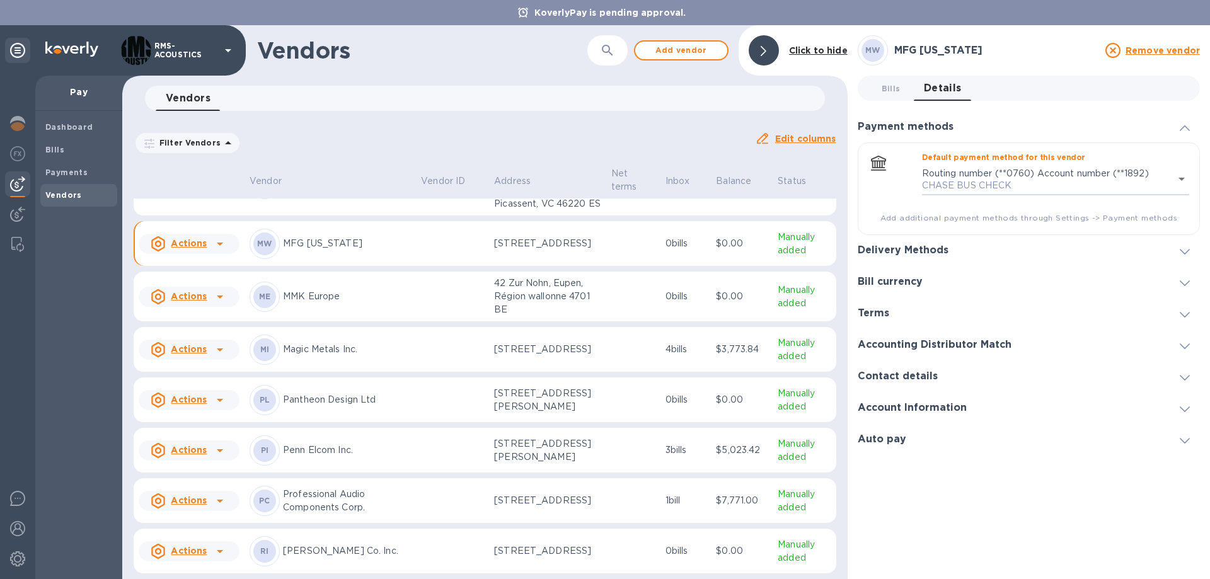
click at [459, 69] on div "Vendors ​ Add vendor Click to hide" at bounding box center [484, 50] width 725 height 50
click at [195, 248] on u "Actions" at bounding box center [189, 243] width 36 height 10
click at [204, 312] on b "Add new bill" at bounding box center [203, 314] width 59 height 10
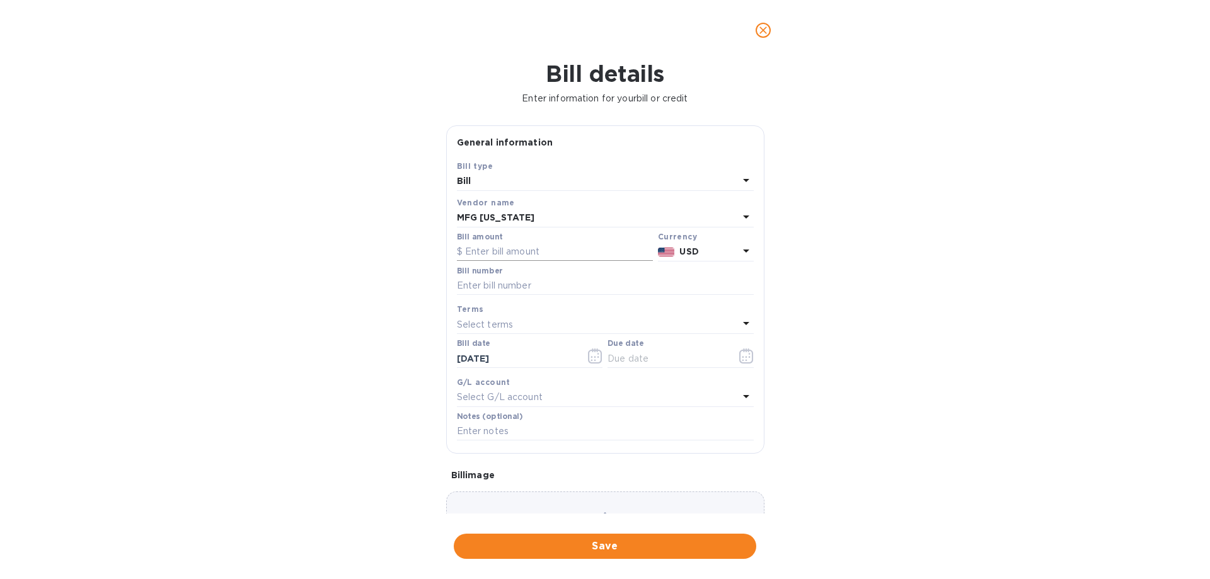
click at [501, 249] on input "text" at bounding box center [555, 252] width 196 height 19
type input "280"
click at [585, 282] on input "text" at bounding box center [605, 286] width 297 height 19
click at [501, 284] on input "text" at bounding box center [605, 286] width 297 height 19
type input "2338"
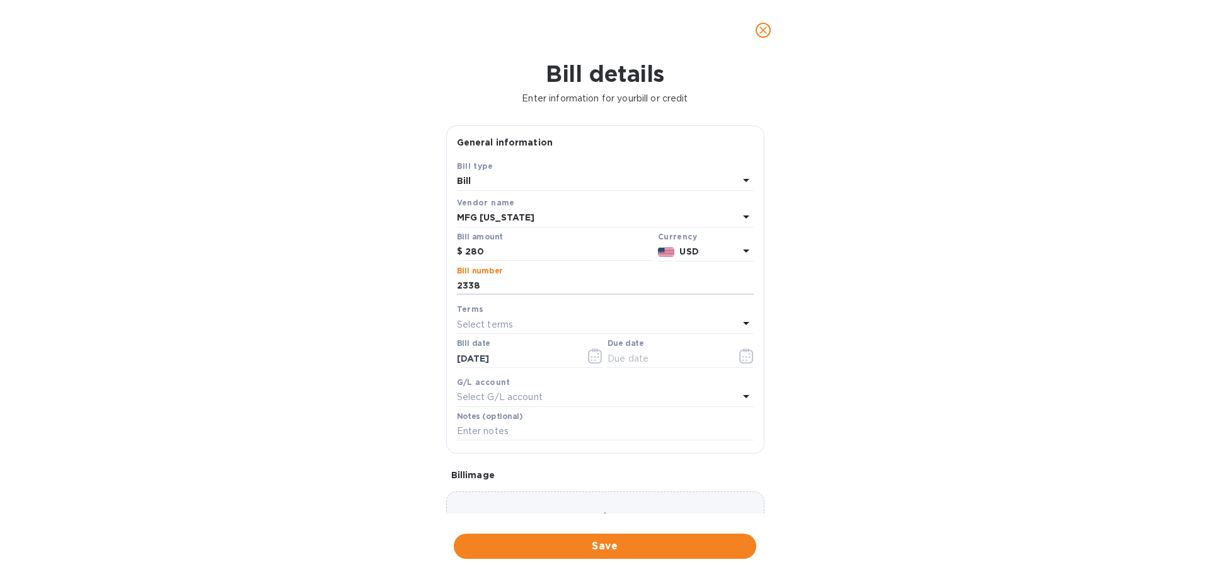
click at [518, 311] on div "Terms" at bounding box center [605, 308] width 297 height 13
click at [667, 353] on input "text" at bounding box center [666, 358] width 119 height 19
click at [740, 353] on icon "button" at bounding box center [746, 355] width 14 height 15
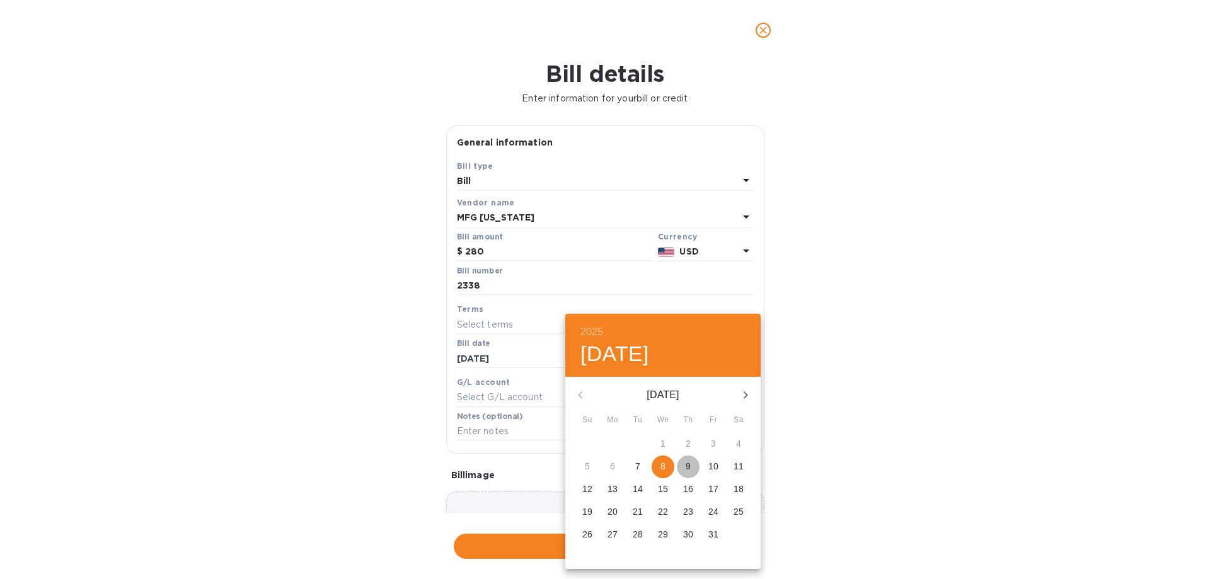
click at [685, 467] on span "9" at bounding box center [688, 466] width 23 height 13
type input "[DATE]"
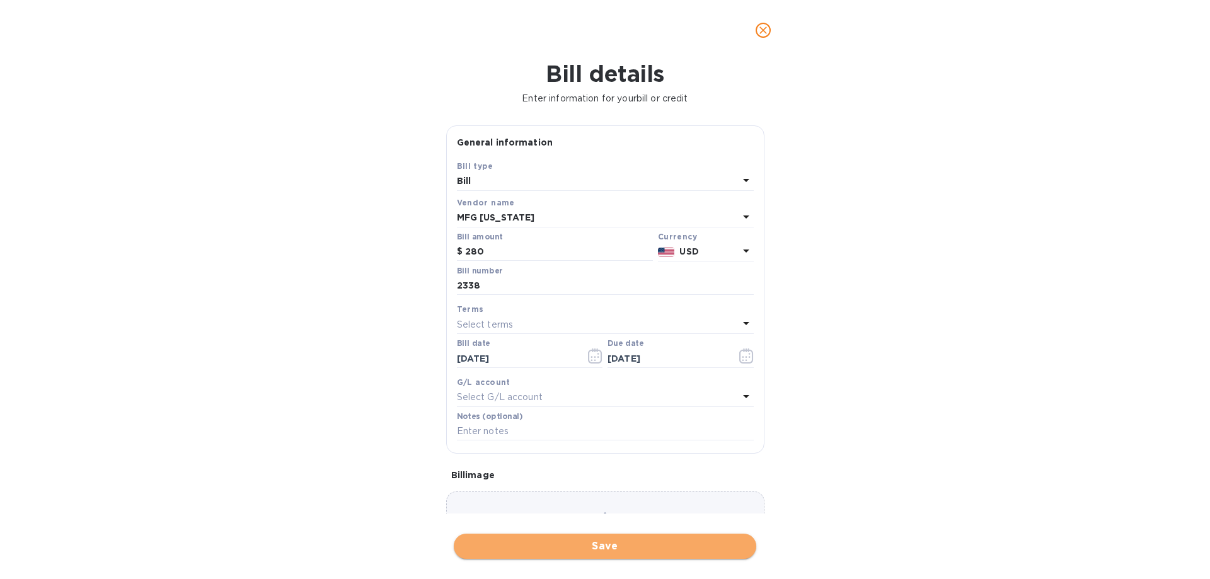
click at [607, 551] on span "Save" at bounding box center [605, 546] width 282 height 15
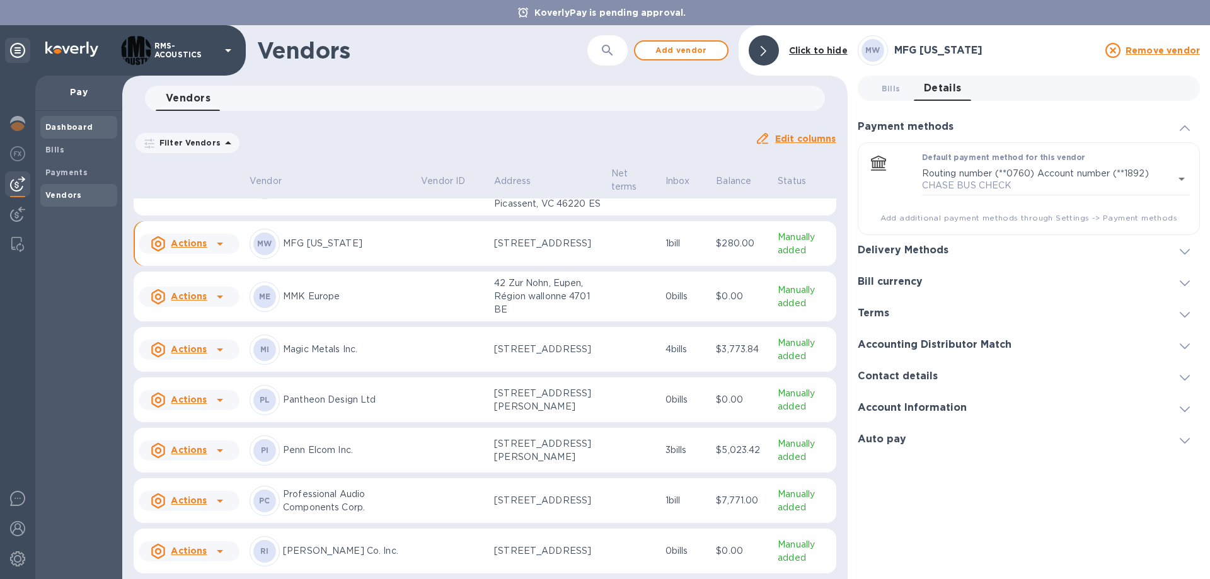
click at [50, 119] on div "Dashboard" at bounding box center [78, 127] width 77 height 23
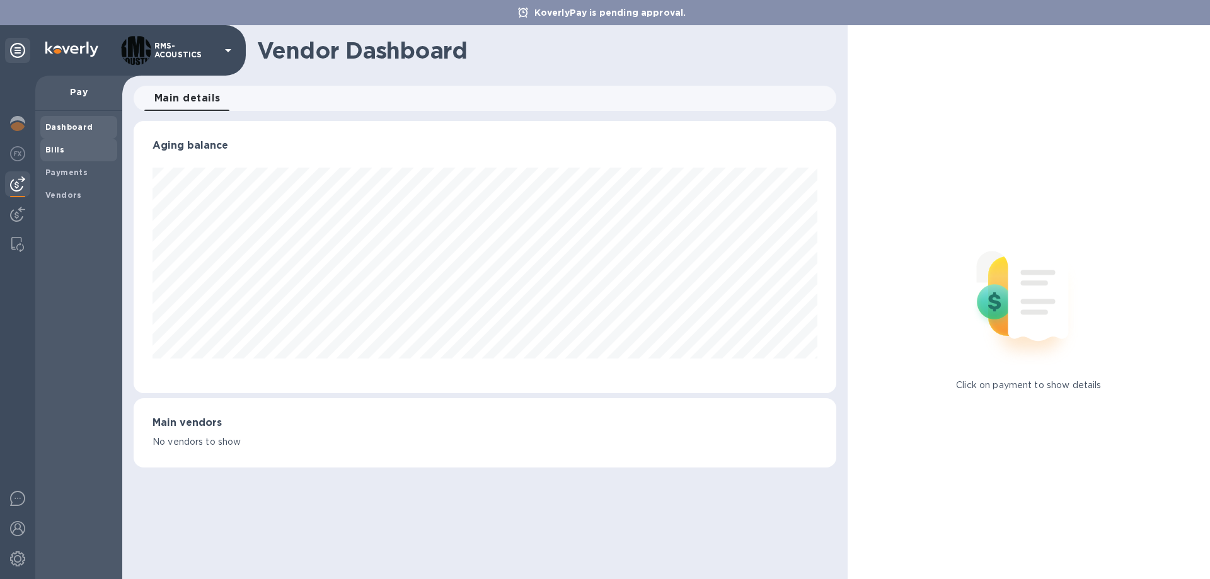
scroll to position [272, 702]
drag, startPoint x: 77, startPoint y: 144, endPoint x: 76, endPoint y: 151, distance: 6.4
click at [77, 145] on span "Bills" at bounding box center [78, 150] width 67 height 13
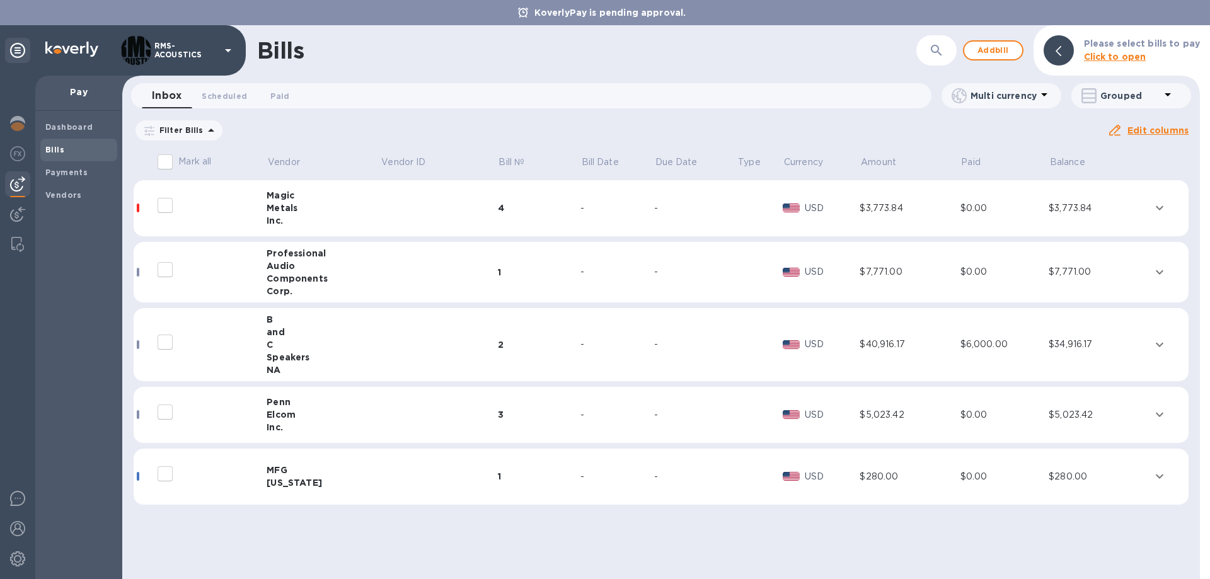
click at [173, 474] on input "decorative checkbox" at bounding box center [165, 474] width 26 height 26
drag, startPoint x: 283, startPoint y: 474, endPoint x: 295, endPoint y: 475, distance: 11.4
click at [285, 474] on div "MFG" at bounding box center [322, 470] width 113 height 13
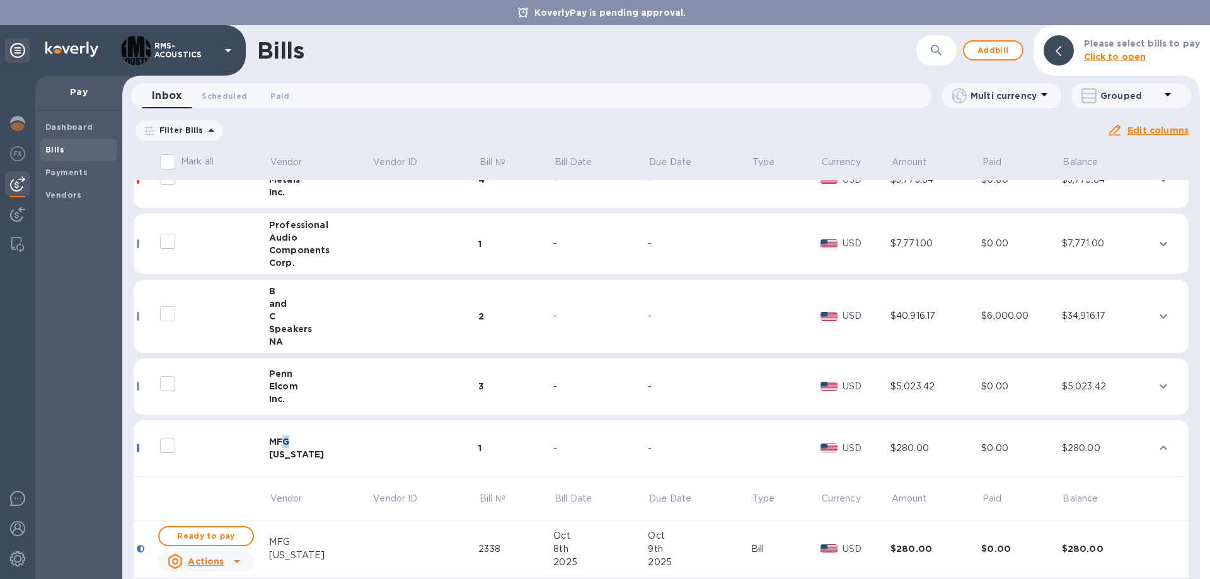
scroll to position [69, 0]
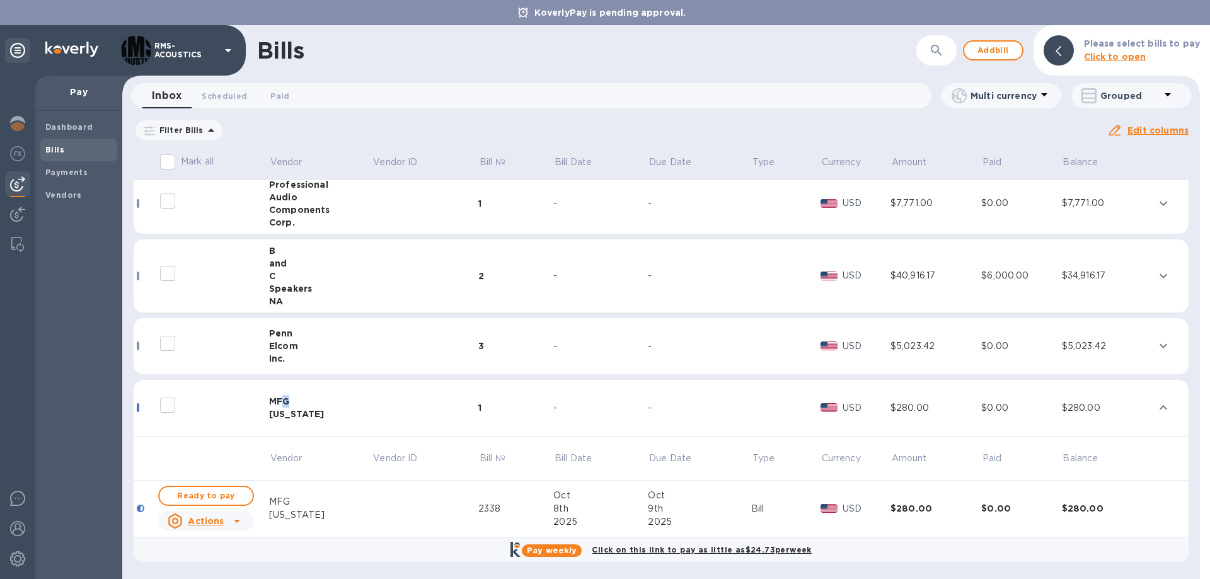
click at [219, 521] on u "Actions" at bounding box center [206, 521] width 36 height 10
click at [375, 516] on div at bounding box center [605, 289] width 1210 height 579
click at [232, 498] on span "Ready to pay" at bounding box center [205, 495] width 73 height 15
checkbox input "true"
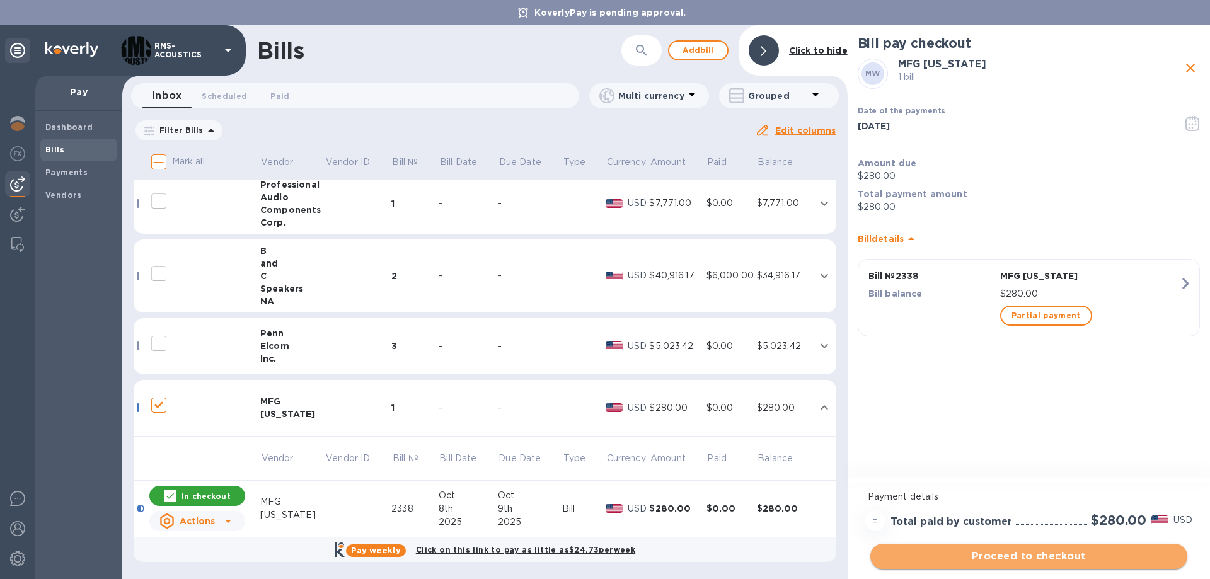
click at [1038, 558] on span "Proceed to checkout" at bounding box center [1028, 556] width 297 height 15
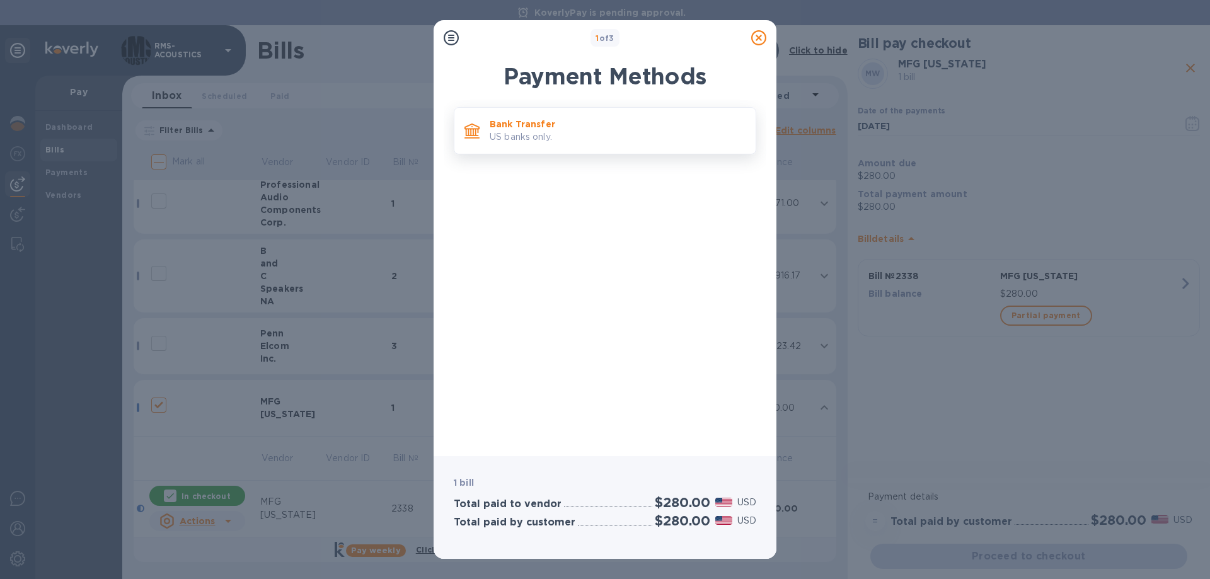
click at [509, 117] on div "Bank Transfer US banks only." at bounding box center [617, 131] width 266 height 36
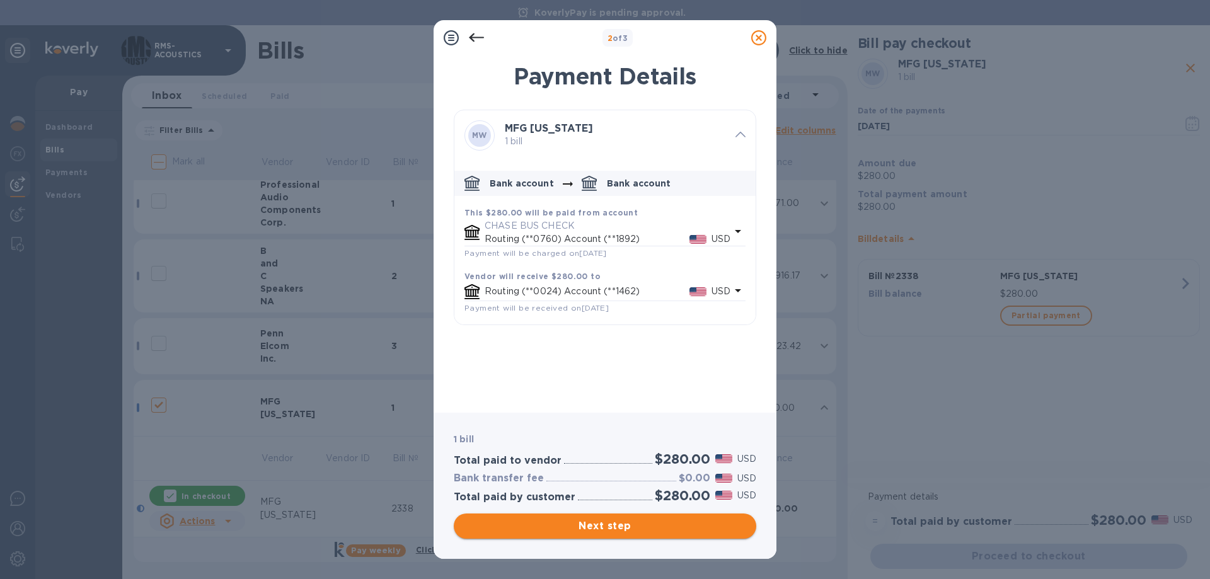
click at [649, 527] on span "Next step" at bounding box center [605, 525] width 282 height 15
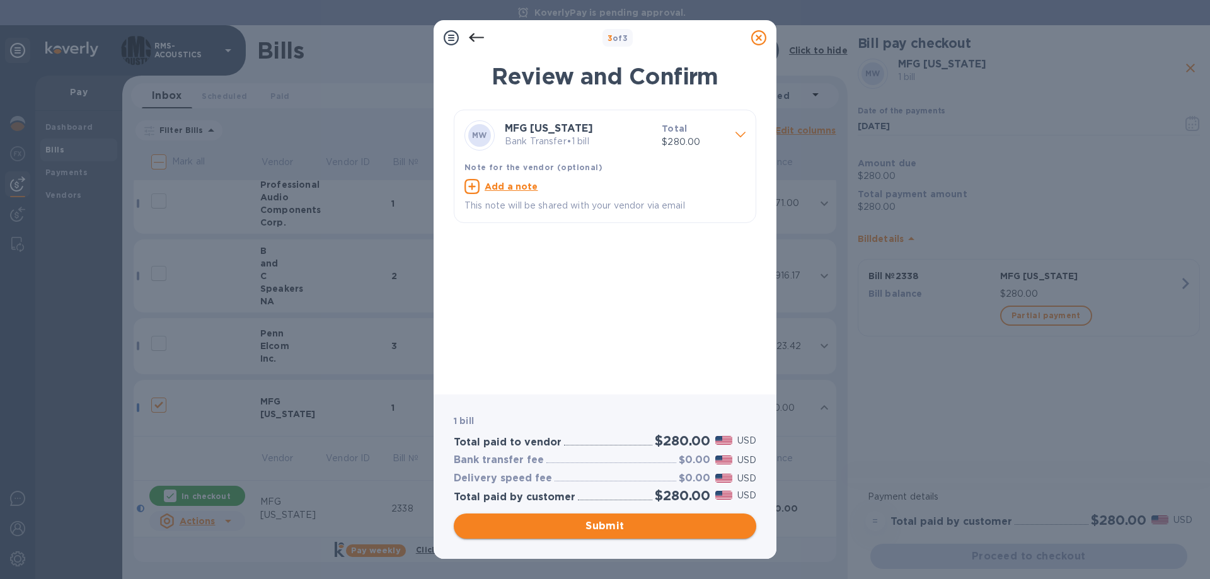
click at [668, 528] on span "Submit" at bounding box center [605, 525] width 282 height 15
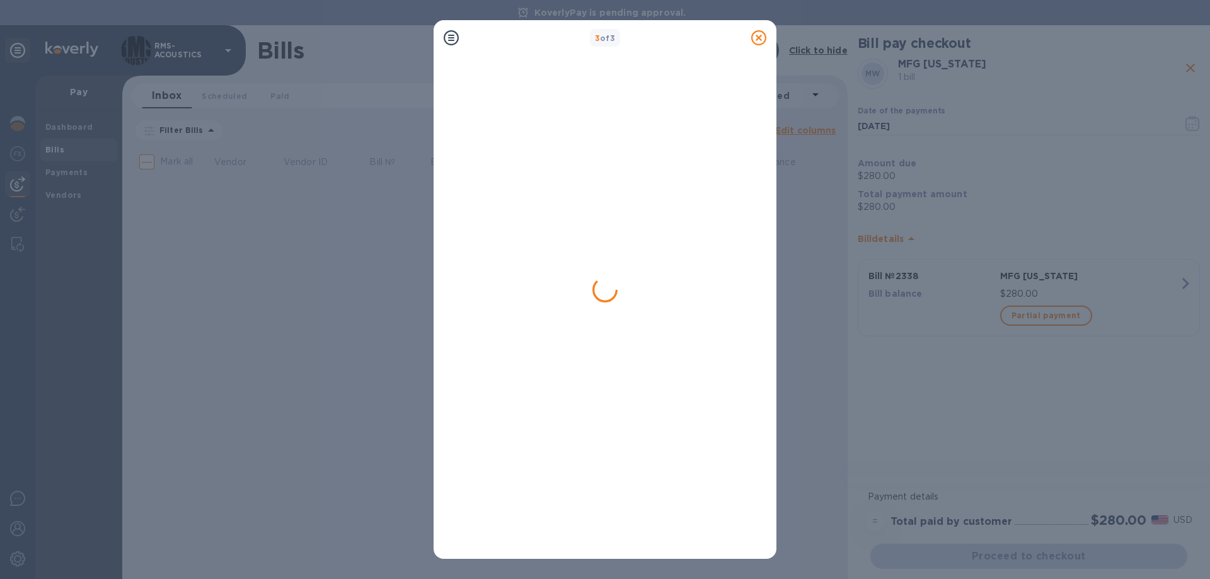
scroll to position [0, 0]
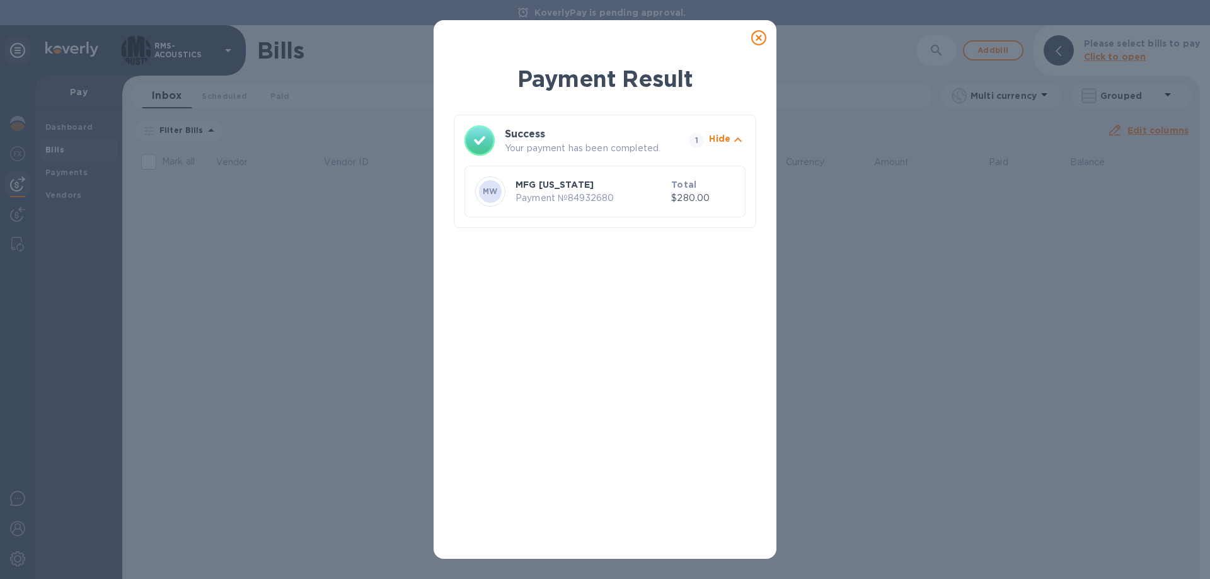
click at [754, 35] on icon at bounding box center [758, 37] width 15 height 15
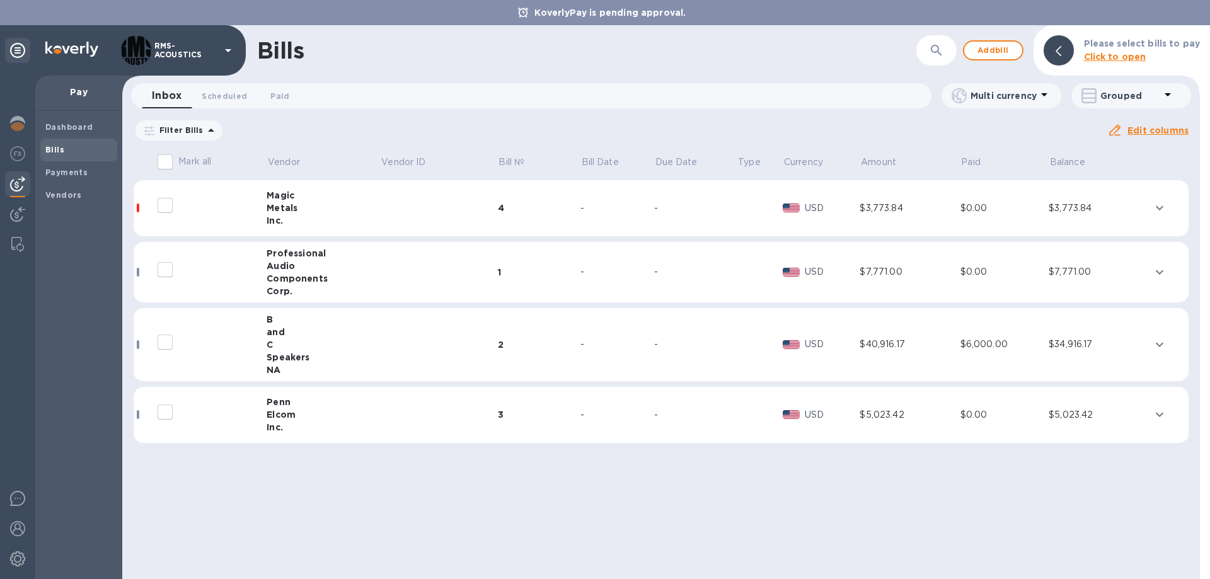
click at [0, 0] on span "[DATE] to [DATE]" at bounding box center [0, 0] width 0 height 0
click at [0, 0] on u "Apply" at bounding box center [0, 0] width 0 height 0
click at [316, 215] on div "Inc." at bounding box center [322, 220] width 113 height 13
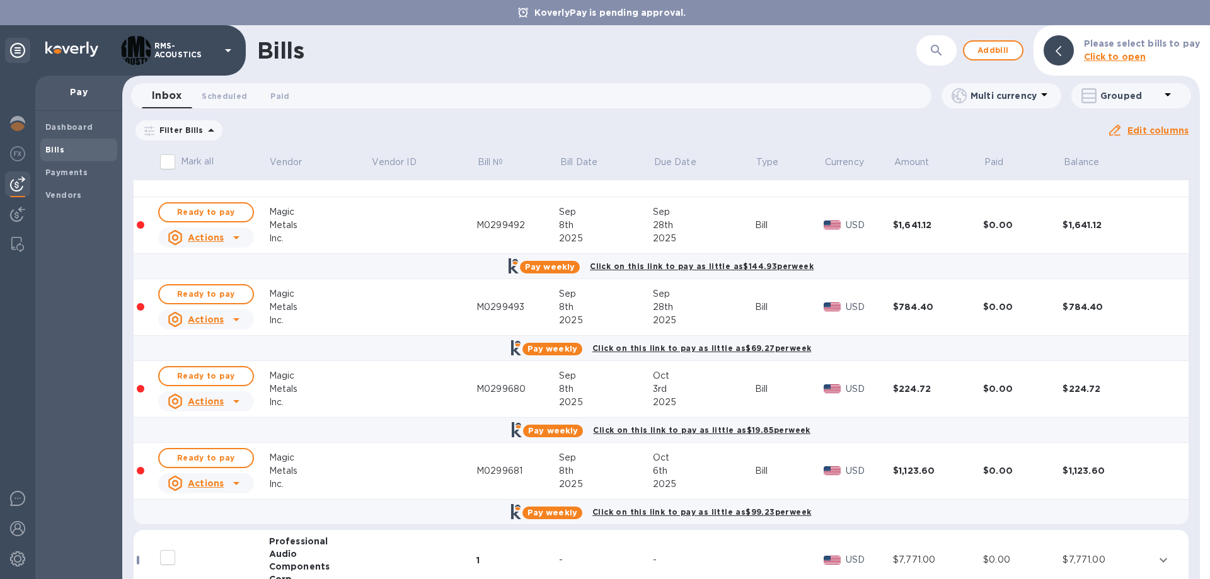
scroll to position [126, 0]
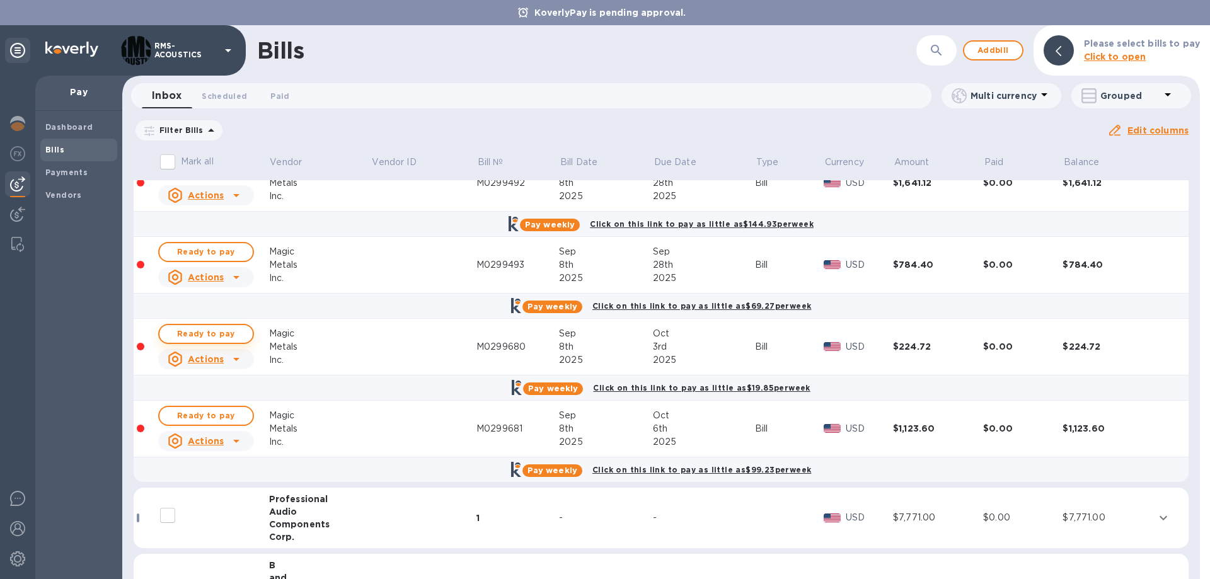
click at [210, 336] on span "Ready to pay" at bounding box center [205, 333] width 73 height 15
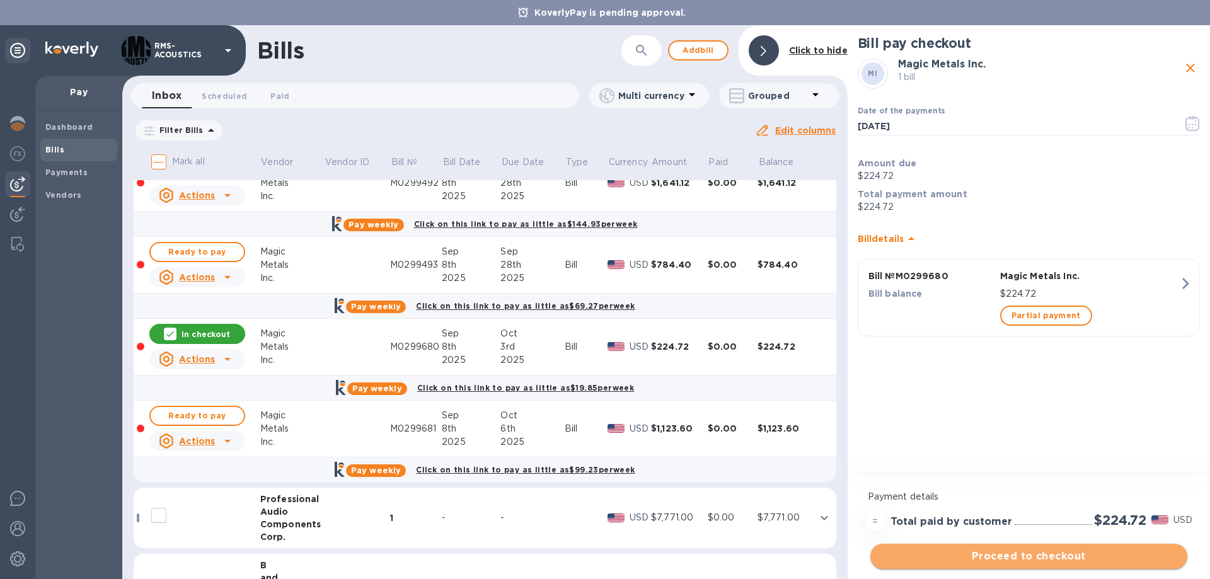
click at [1048, 560] on span "Proceed to checkout" at bounding box center [1028, 556] width 297 height 15
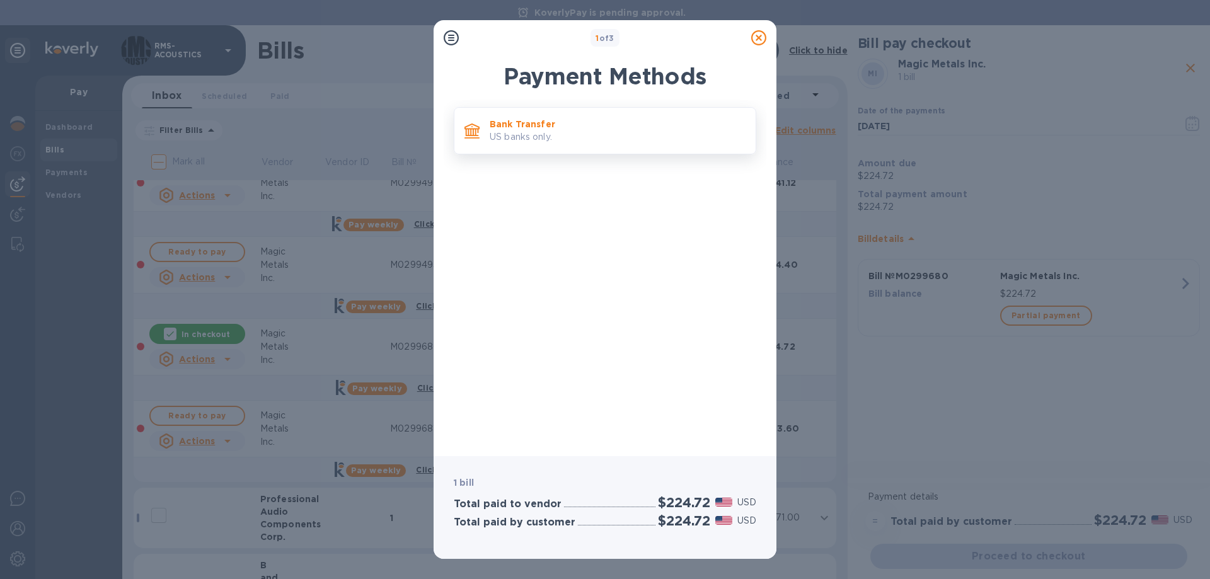
click at [512, 127] on p "Bank Transfer" at bounding box center [618, 124] width 256 height 13
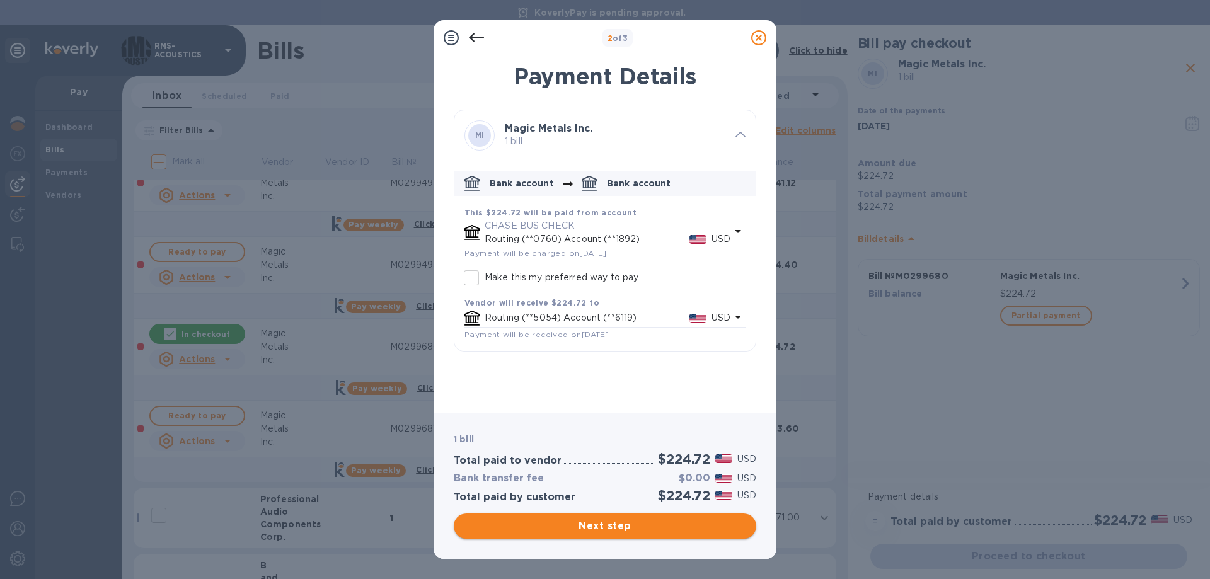
click at [678, 521] on span "Next step" at bounding box center [605, 525] width 282 height 15
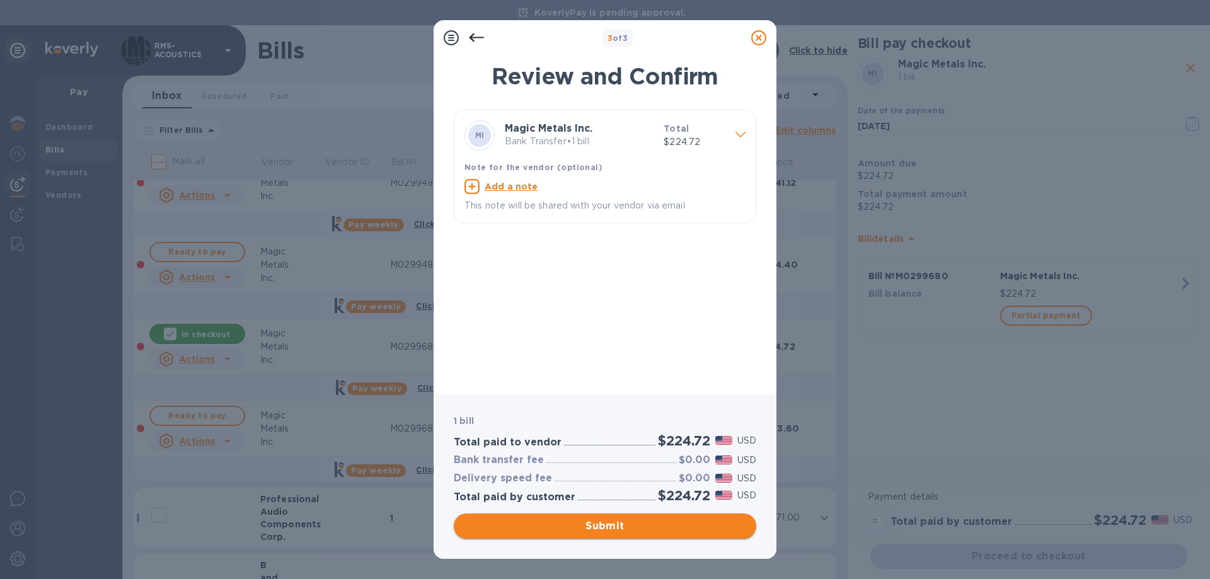
click at [672, 528] on span "Submit" at bounding box center [605, 525] width 282 height 15
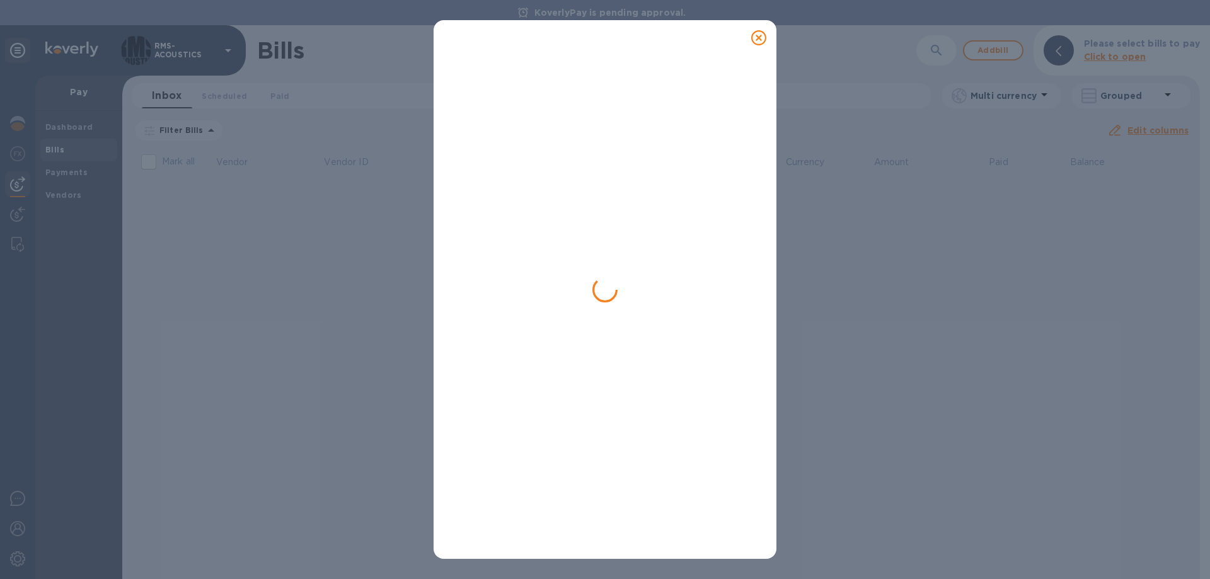
scroll to position [0, 0]
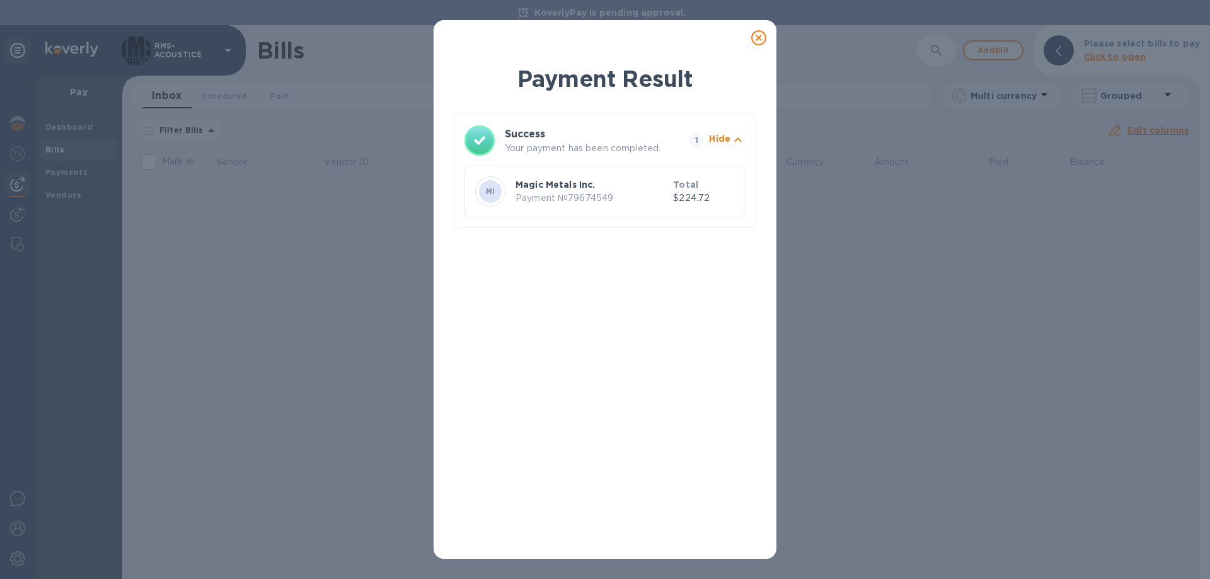
click at [757, 38] on icon at bounding box center [758, 37] width 15 height 15
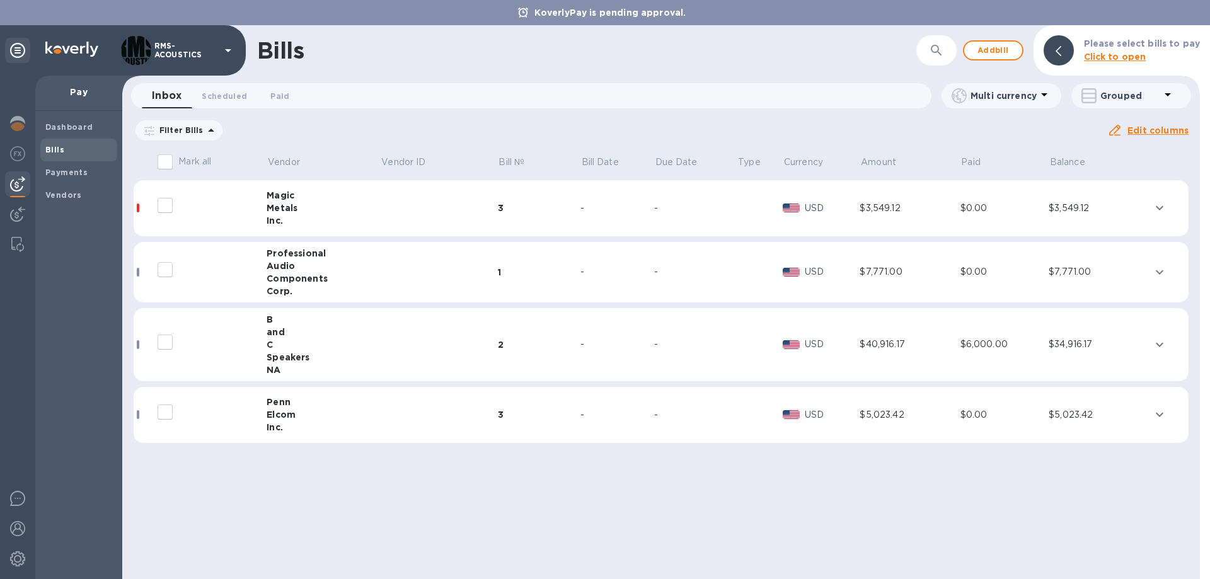
click at [560, 64] on div "Bills ​ Add bill Please select bills to pay Click to open" at bounding box center [660, 50] width 1077 height 50
